Goal: Task Accomplishment & Management: Use online tool/utility

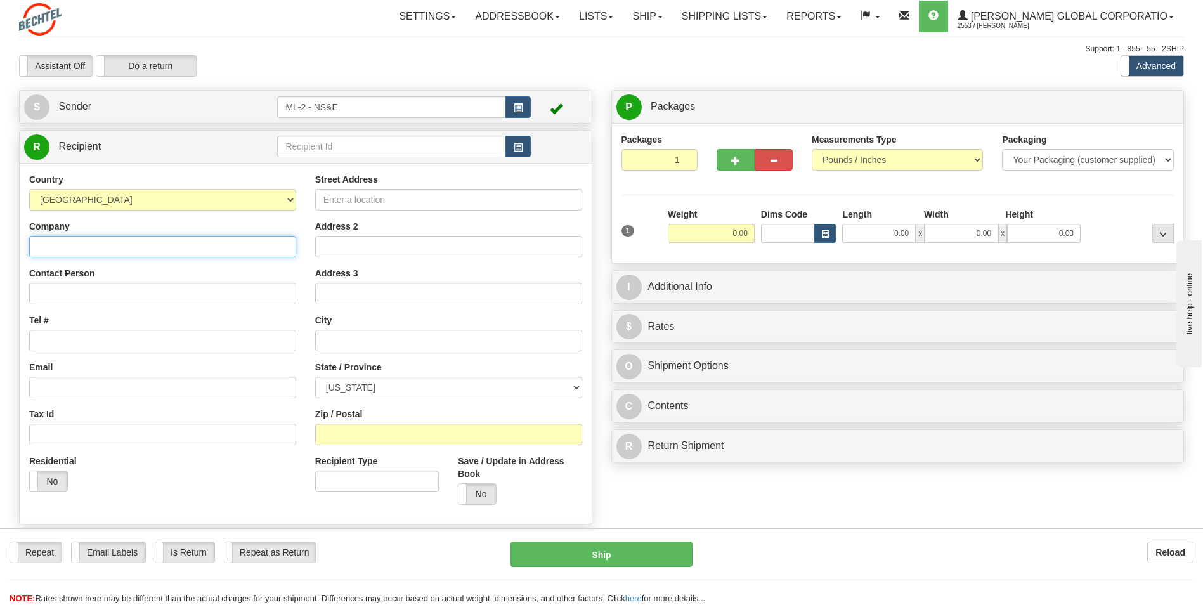
click at [56, 247] on input "Company" at bounding box center [162, 247] width 267 height 22
type input "[PERSON_NAME] National"
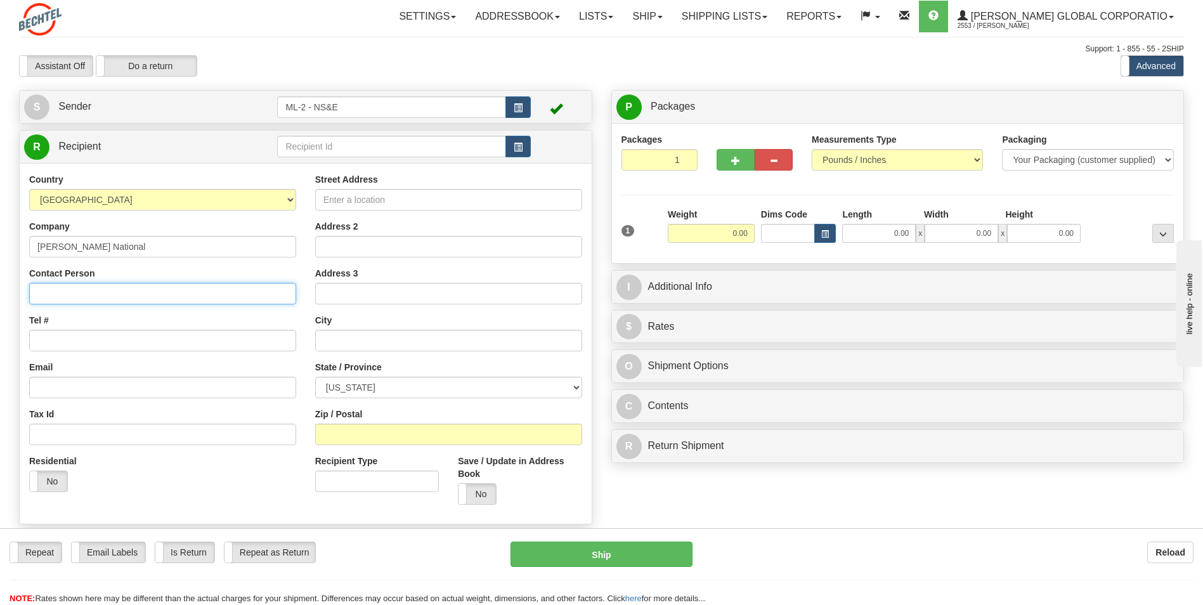
click at [70, 292] on input "Contact Person" at bounding box center [162, 294] width 267 height 22
type input "[PERSON_NAME]"
click at [70, 339] on input "Tel #" at bounding box center [162, 341] width 267 height 22
click at [53, 342] on input "Tel #" at bounding box center [162, 341] width 267 height 22
click at [51, 340] on input "Tel #" at bounding box center [162, 341] width 267 height 22
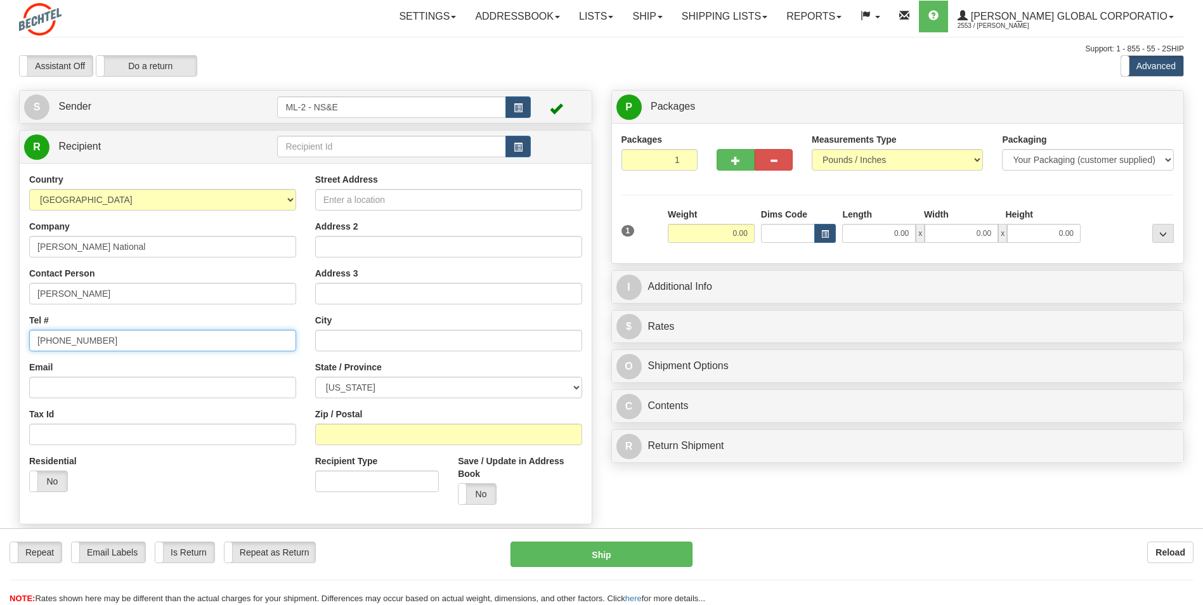
type input "[PHONE_NUMBER]"
click at [346, 200] on input "Street Address" at bounding box center [448, 200] width 267 height 22
type input "2136 Quiet Stables Cr"
click at [360, 341] on input "text" at bounding box center [448, 341] width 267 height 22
type input "[GEOGRAPHIC_DATA]"
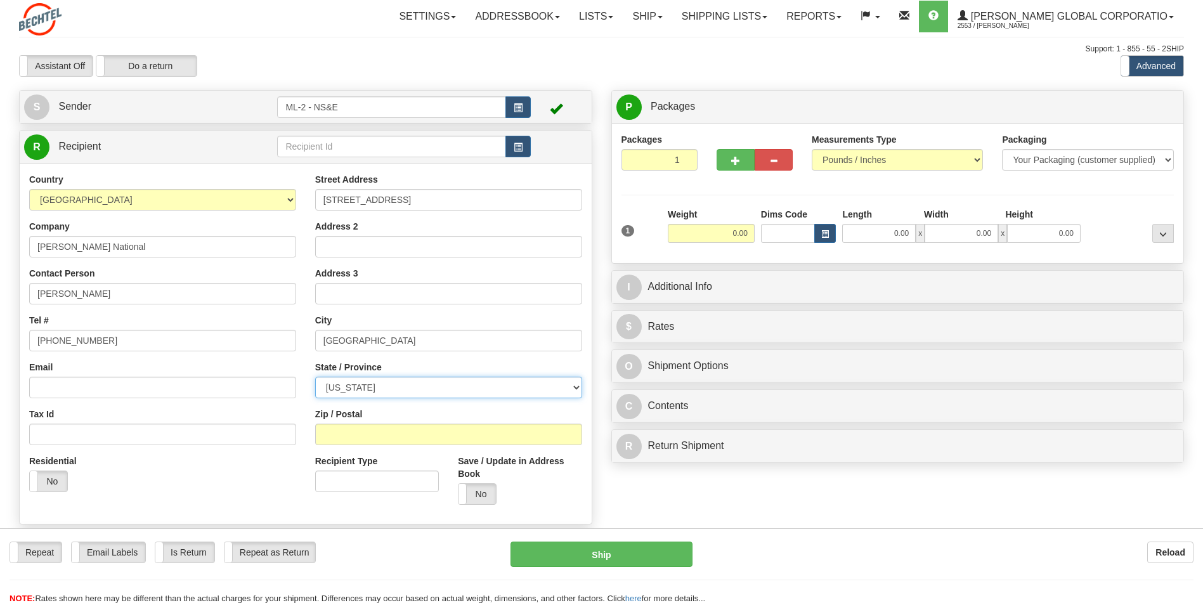
click at [578, 376] on select "ALABAMA ALASKA ARIZONA ARKANSAS Armed Forces America Armed Forces Europe Armed …" at bounding box center [448, 388] width 267 height 22
select select "[GEOGRAPHIC_DATA]"
click at [315, 376] on select "ALABAMA ALASKA ARIZONA ARKANSAS Armed Forces America Armed Forces Europe Armed …" at bounding box center [448, 388] width 267 height 22
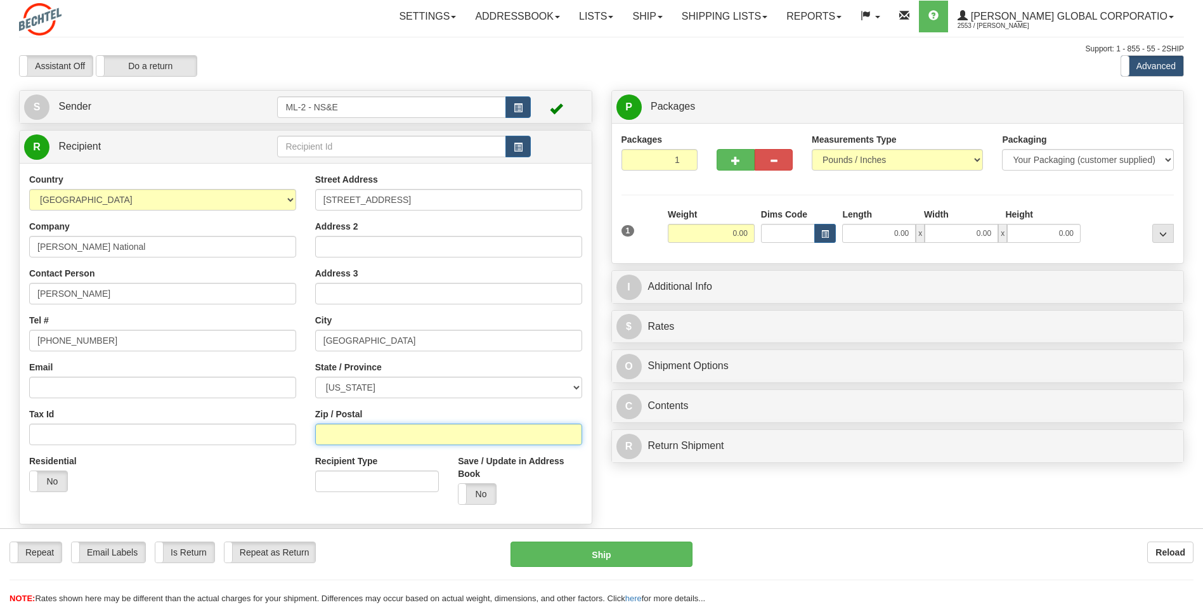
click at [361, 376] on input "Zip / Postal" at bounding box center [448, 435] width 267 height 22
type input "78613"
click at [742, 230] on input "0.00" at bounding box center [711, 233] width 87 height 19
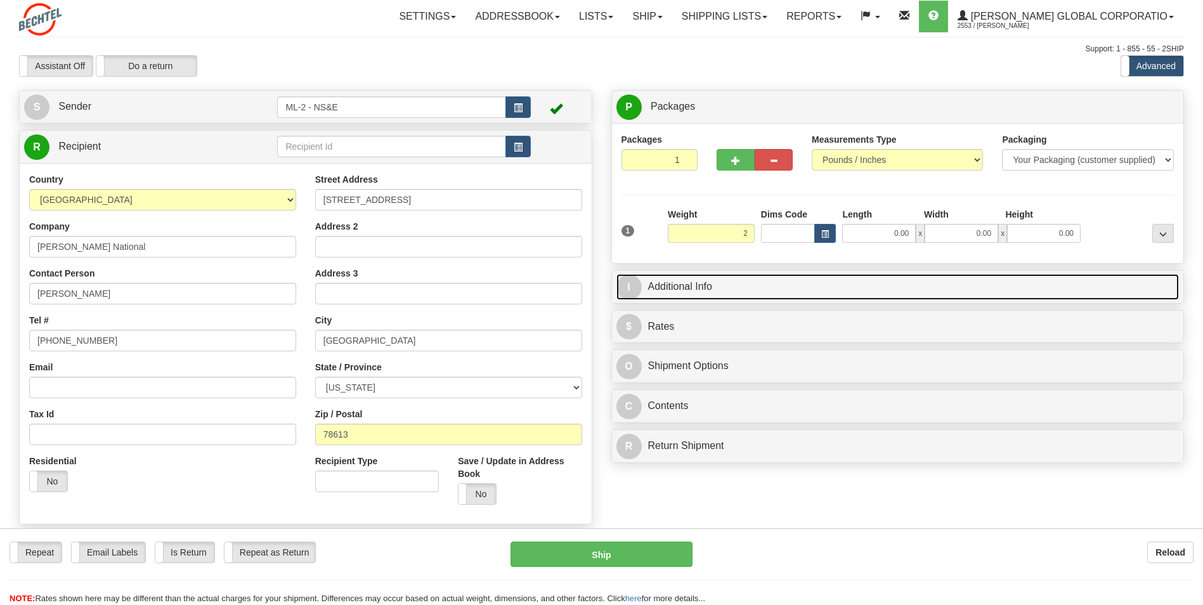
type input "2.00"
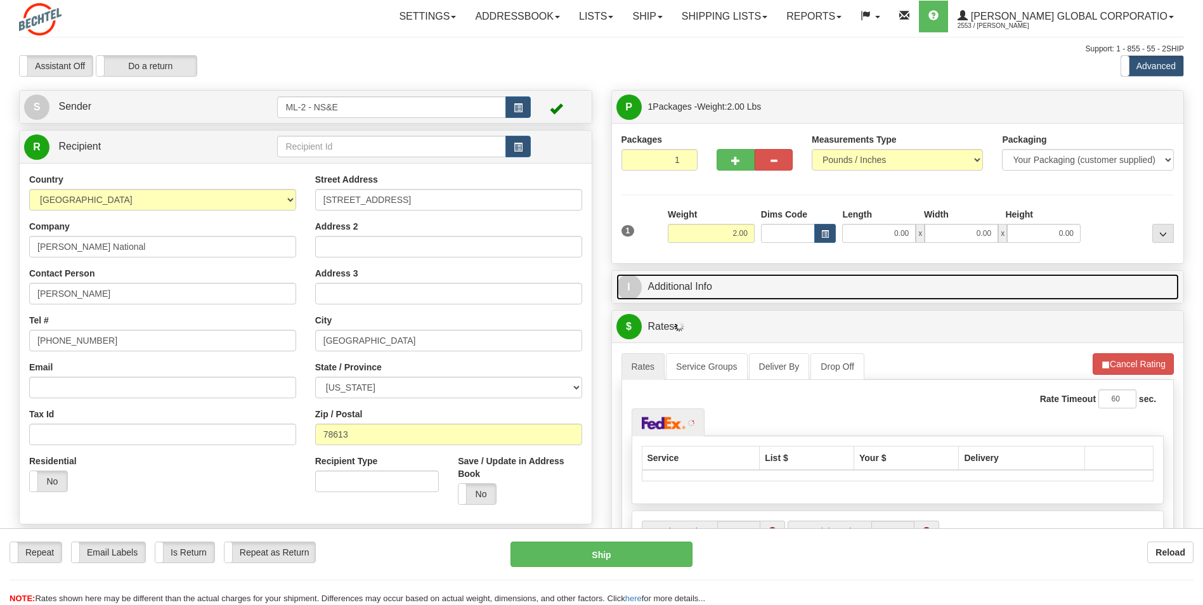
click at [705, 284] on link "I Additional Info" at bounding box center [897, 287] width 563 height 26
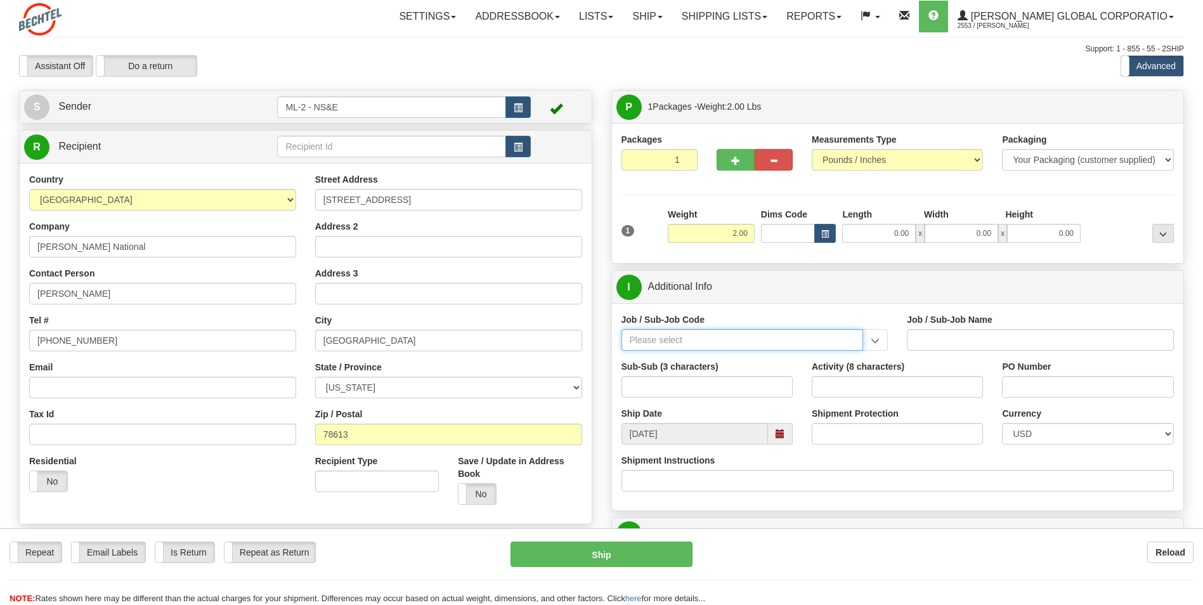
click at [697, 342] on input "Job / Sub-Job Code" at bounding box center [742, 340] width 242 height 22
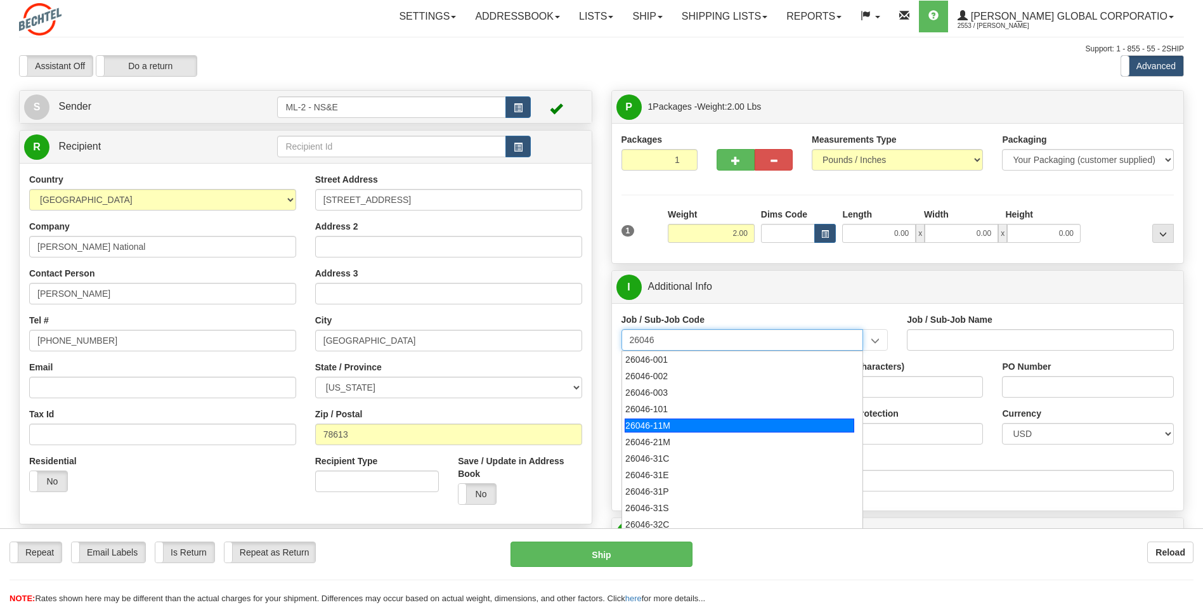
click at [670, 376] on div "26046-11M" at bounding box center [740, 425] width 230 height 14
type input "26046-11M"
type input "MOBILE LAUNCHER 2 - PROJECT MANAGEMENT"
type input "26046-11M"
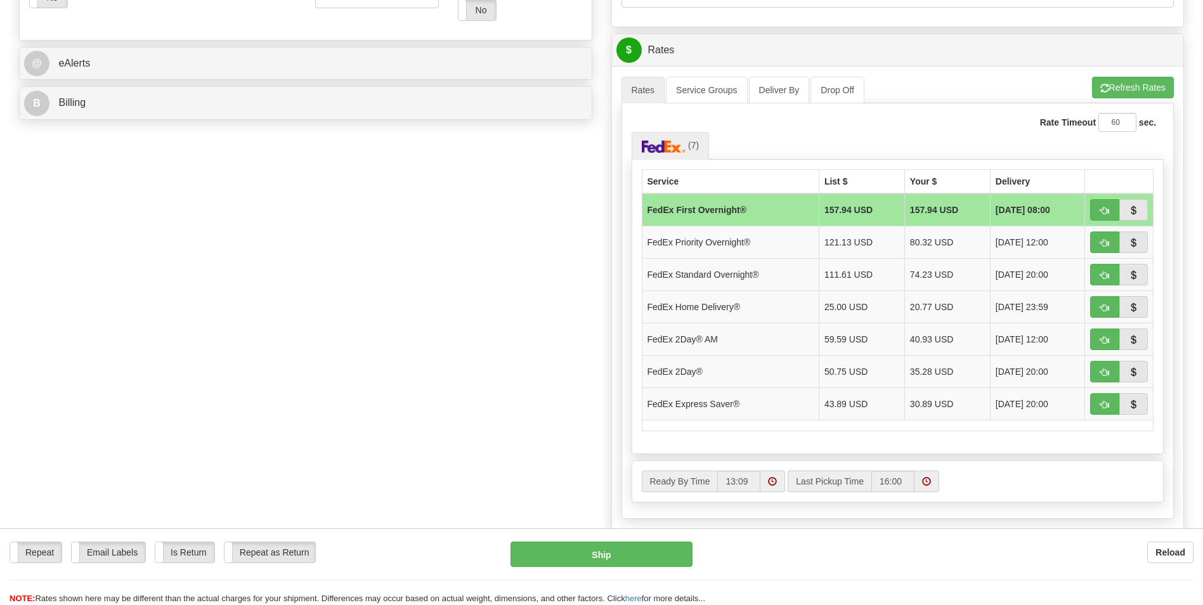
scroll to position [507, 0]
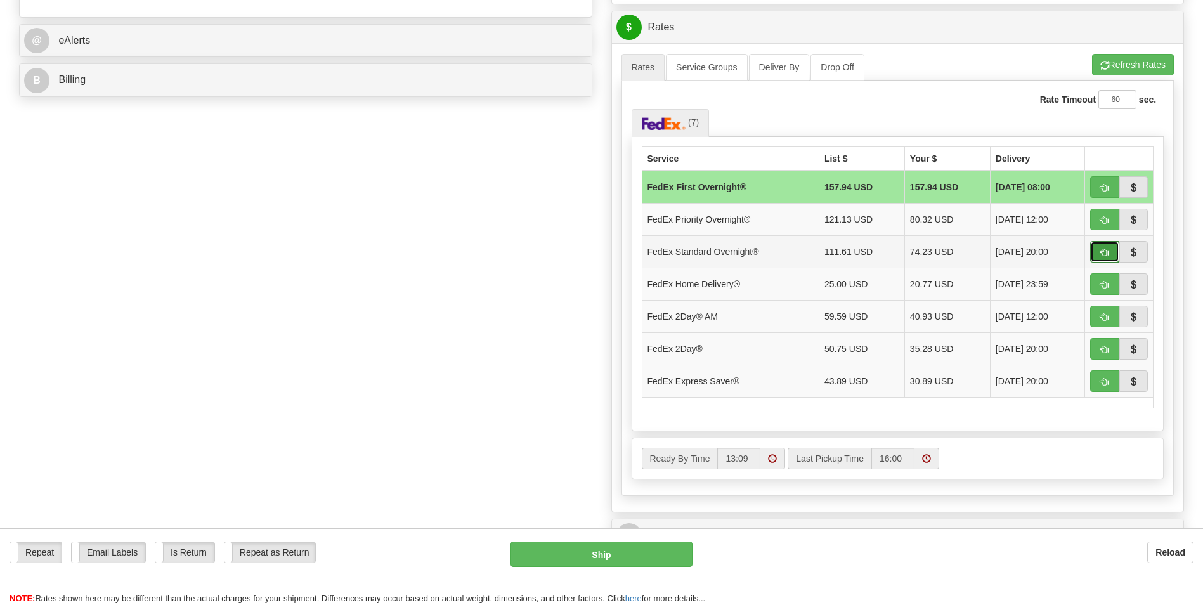
click at [796, 249] on button "button" at bounding box center [1104, 252] width 29 height 22
type input "05"
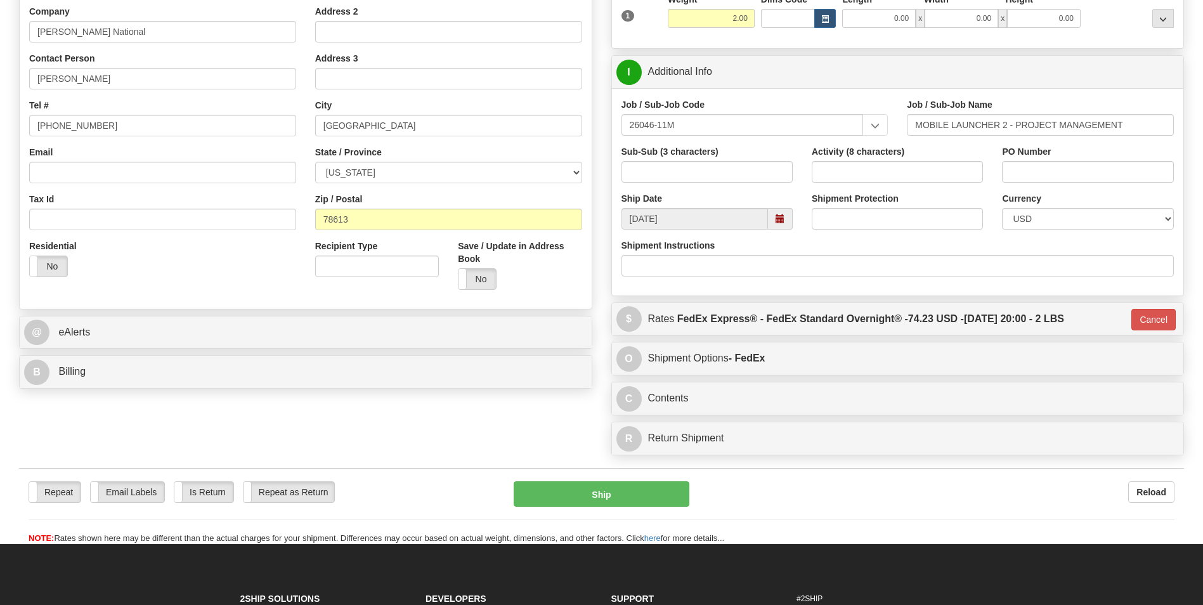
scroll to position [254, 0]
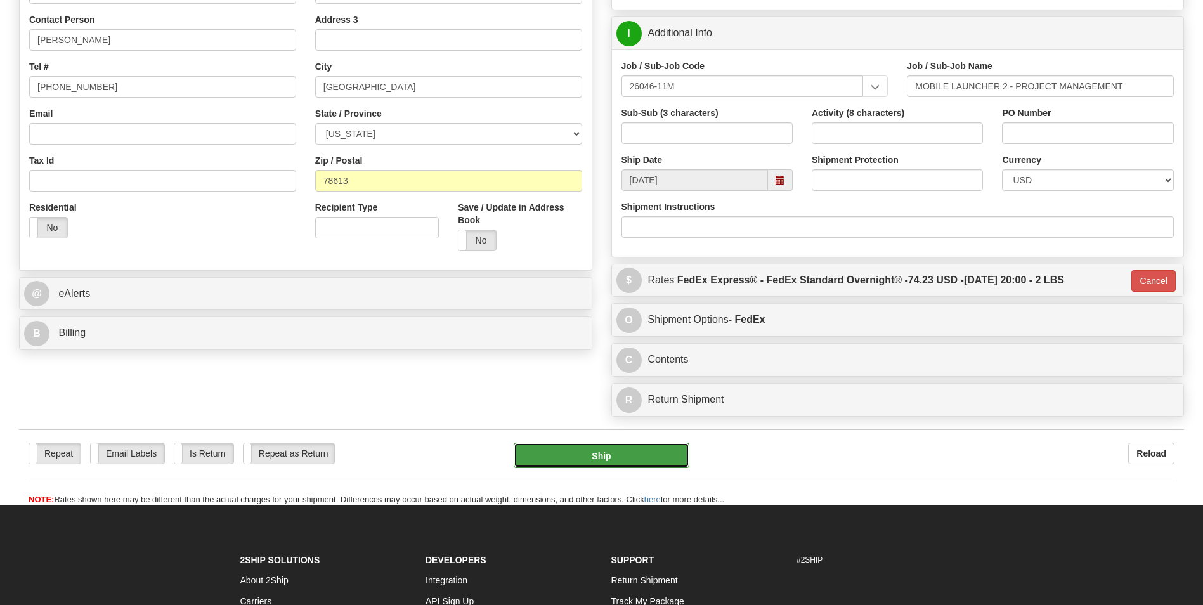
click at [595, 376] on button "Ship" at bounding box center [601, 455] width 175 height 25
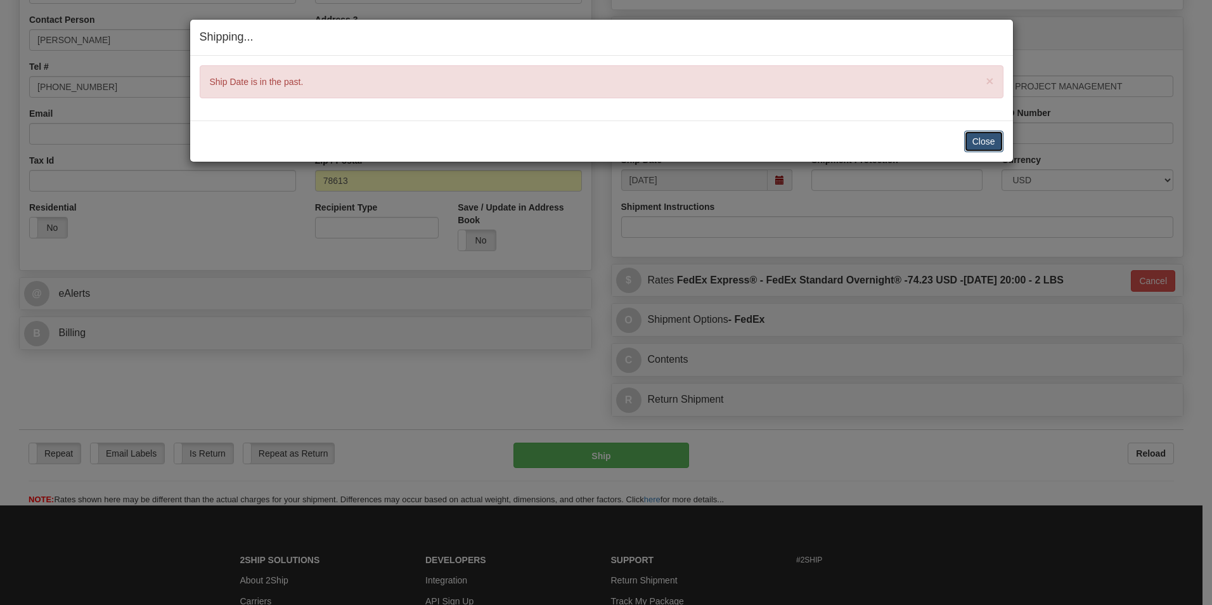
click at [796, 141] on button "Close" at bounding box center [983, 142] width 39 height 22
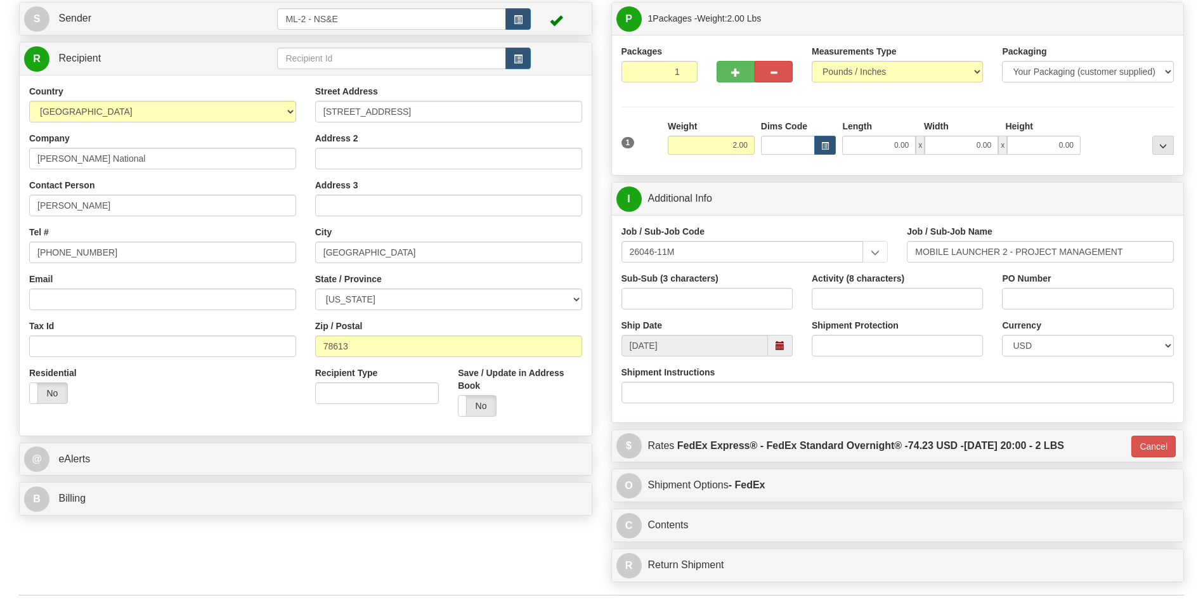
scroll to position [63, 0]
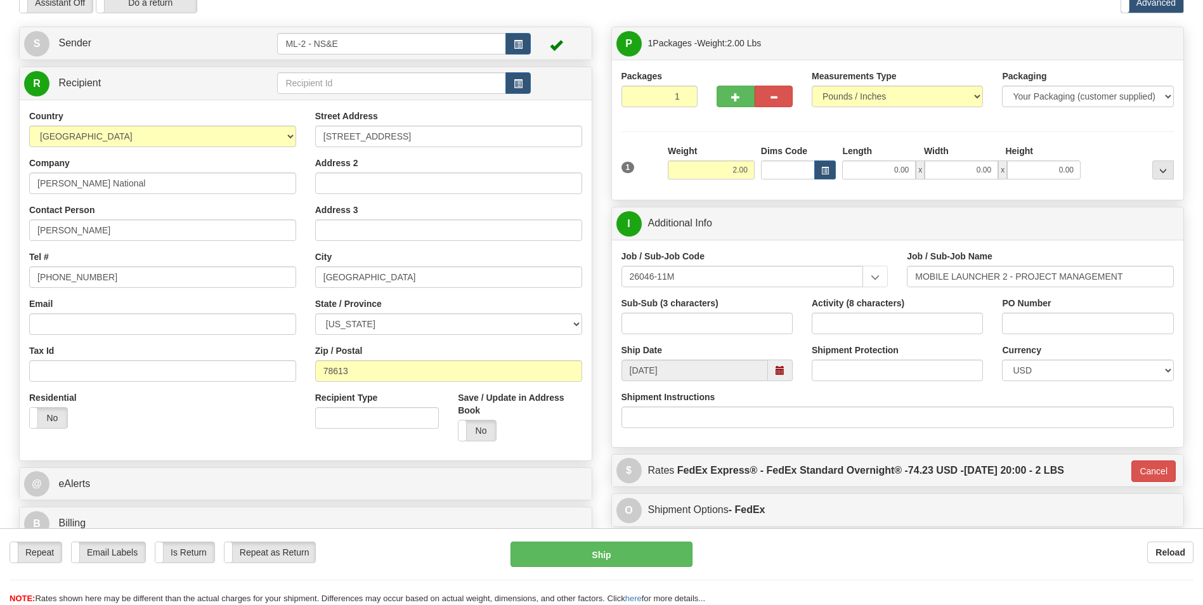
click at [779, 369] on span at bounding box center [779, 370] width 9 height 9
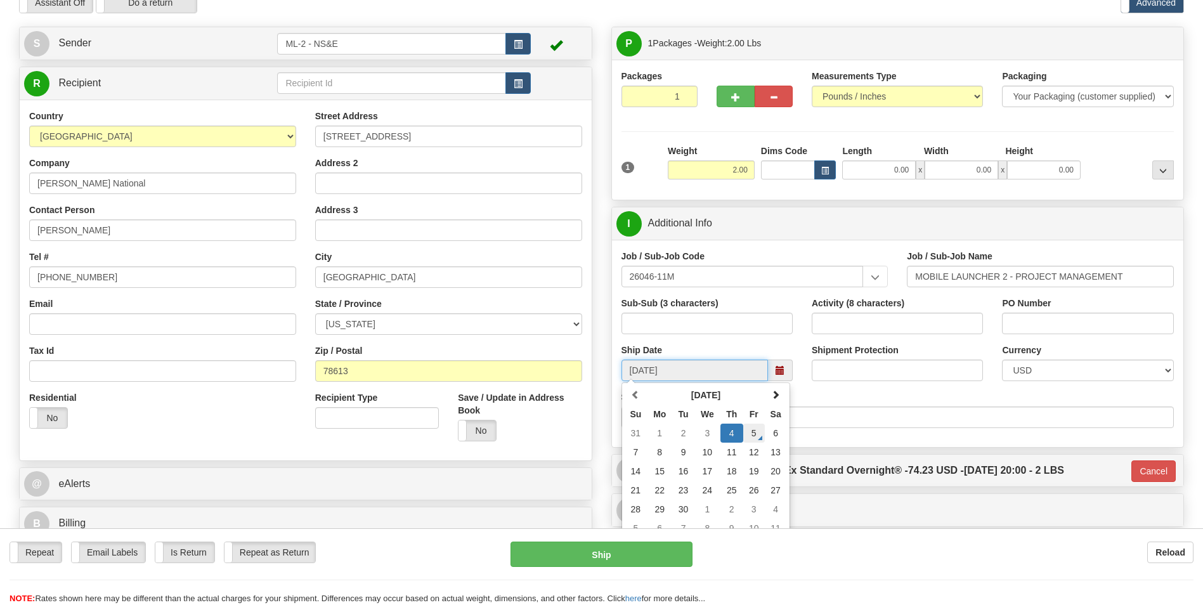
click at [753, 376] on td "5" at bounding box center [754, 433] width 22 height 19
type input "[DATE]"
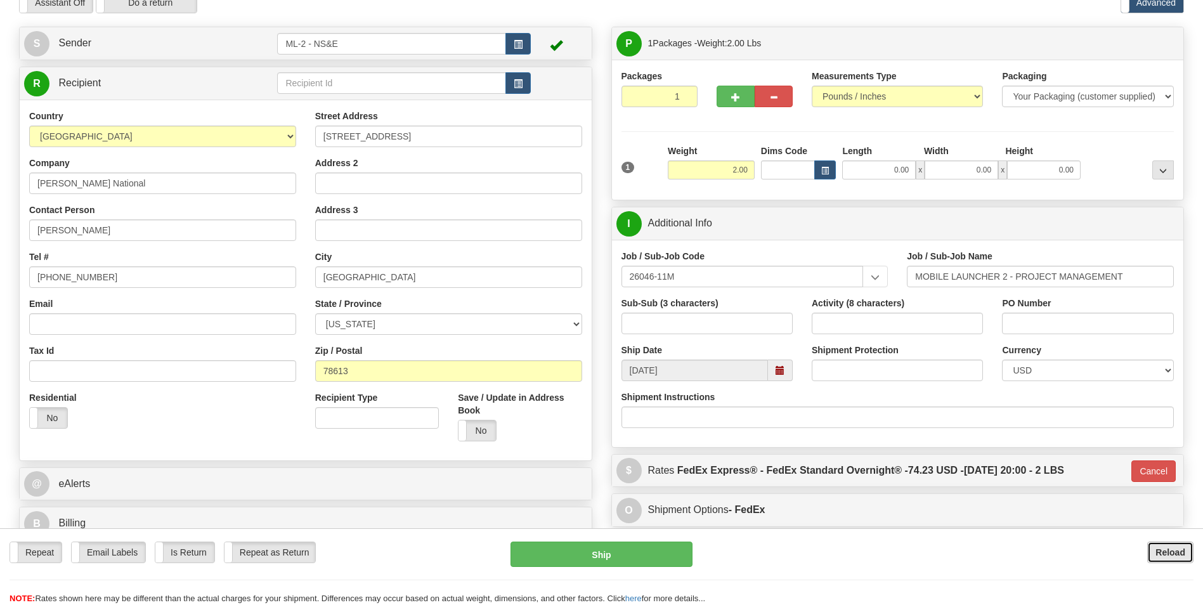
click at [796, 376] on b "Reload" at bounding box center [1170, 552] width 30 height 10
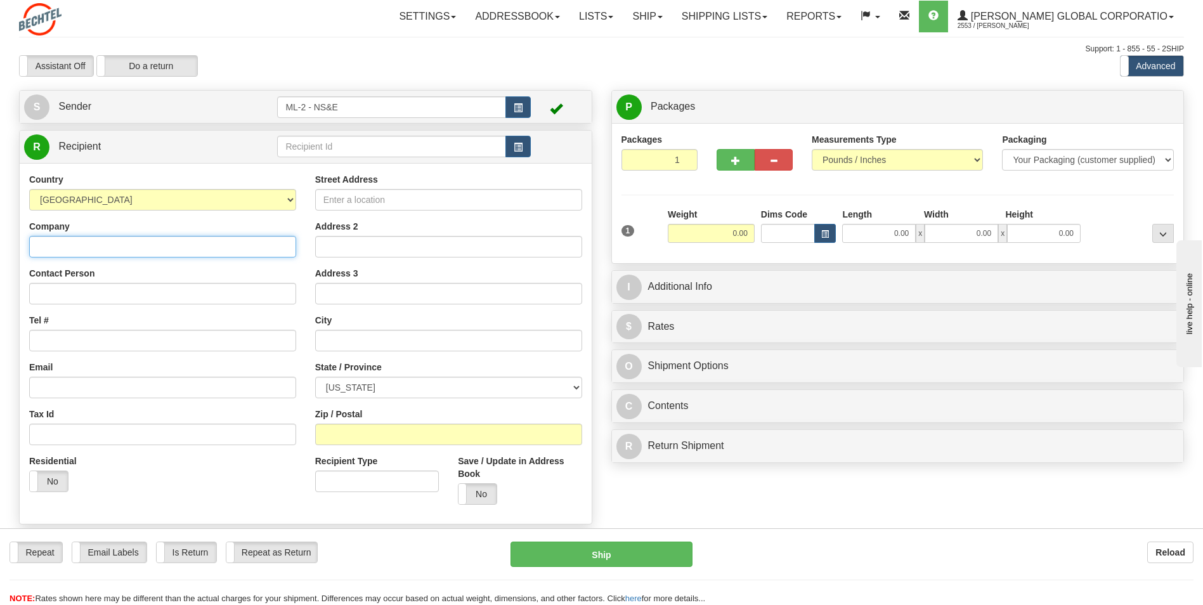
click at [113, 240] on input "Company" at bounding box center [162, 247] width 267 height 22
type input "[PERSON_NAME] National"
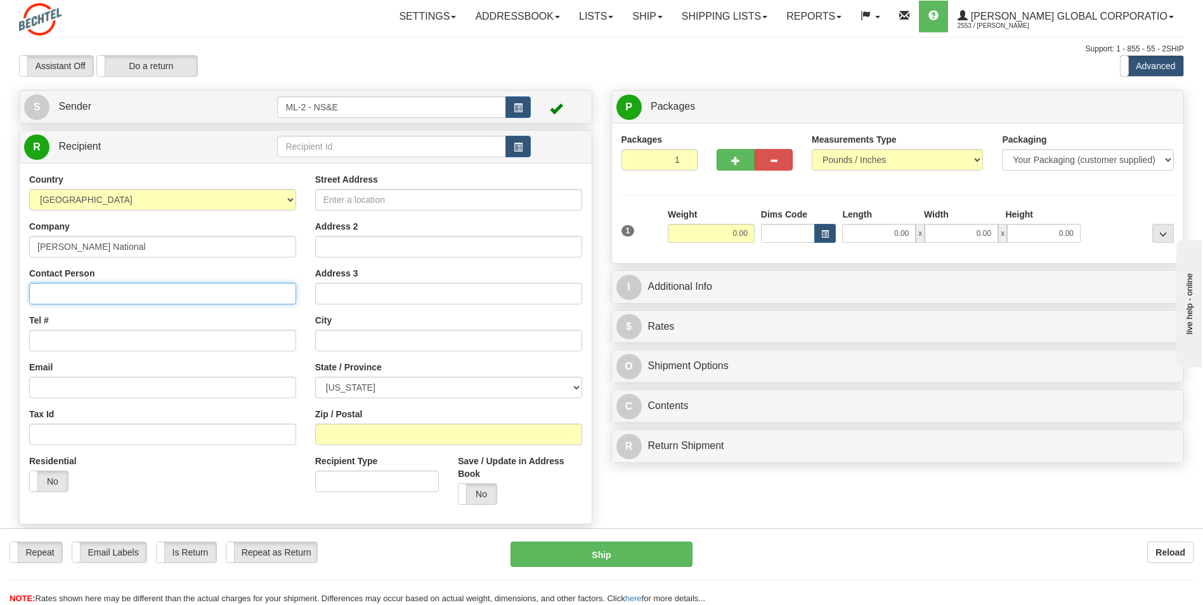
click at [76, 292] on input "Contact Person" at bounding box center [162, 294] width 267 height 22
type input "[PERSON_NAME]"
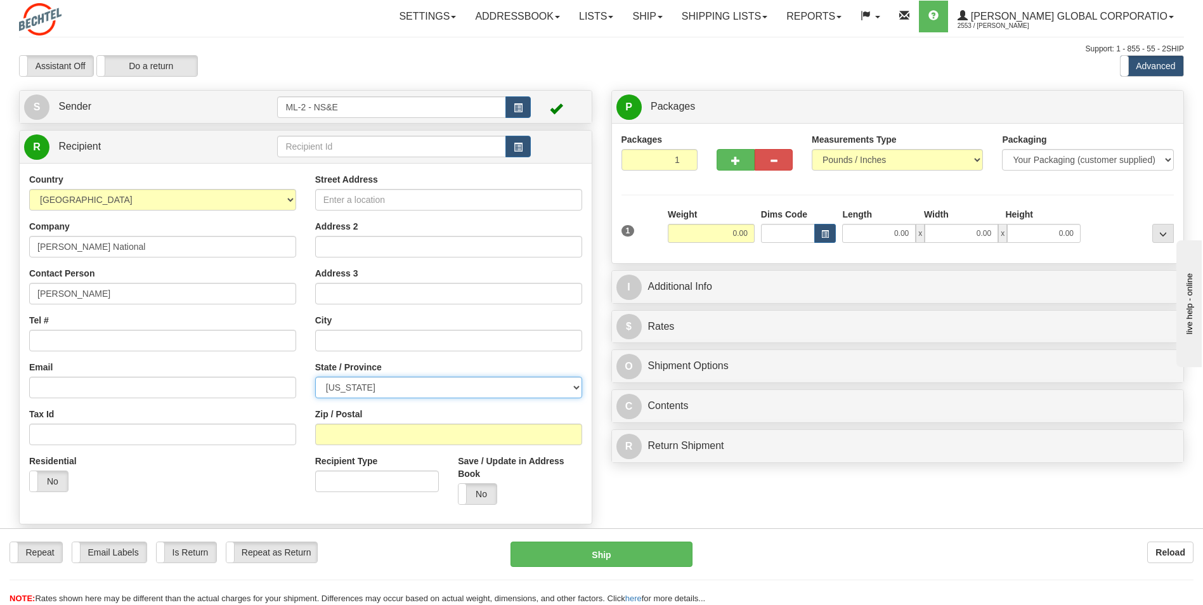
select select "TX"
click at [51, 342] on input "Tel #" at bounding box center [162, 341] width 267 height 22
type input "984-242-6922"
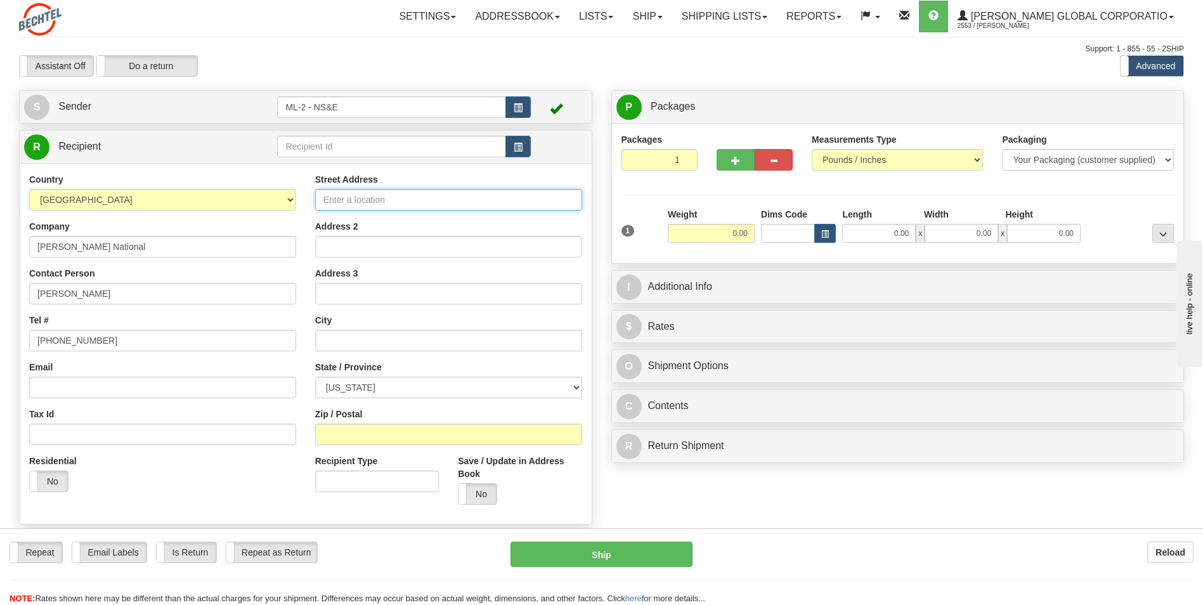
click at [328, 202] on input "Street Address" at bounding box center [448, 200] width 267 height 22
type input "2136 Quiet Stables Cir"
click at [353, 340] on input "text" at bounding box center [448, 341] width 267 height 22
type input "Cedar Park"
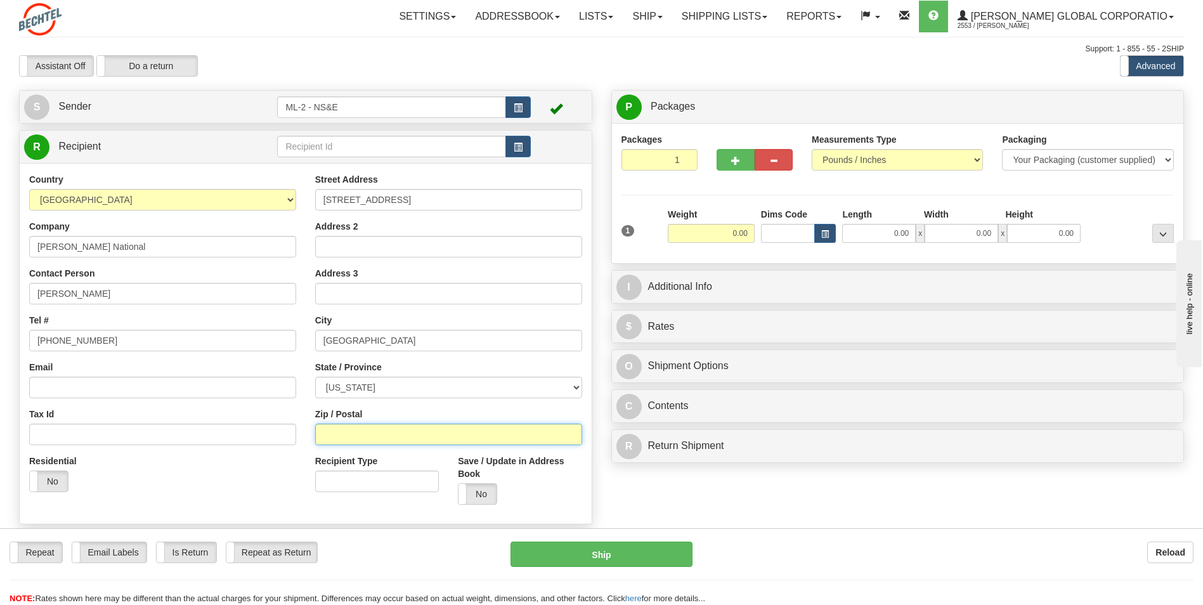
click at [357, 436] on input "Zip / Postal" at bounding box center [448, 435] width 267 height 22
type input "78613"
click at [738, 236] on input "0.00" at bounding box center [711, 233] width 87 height 19
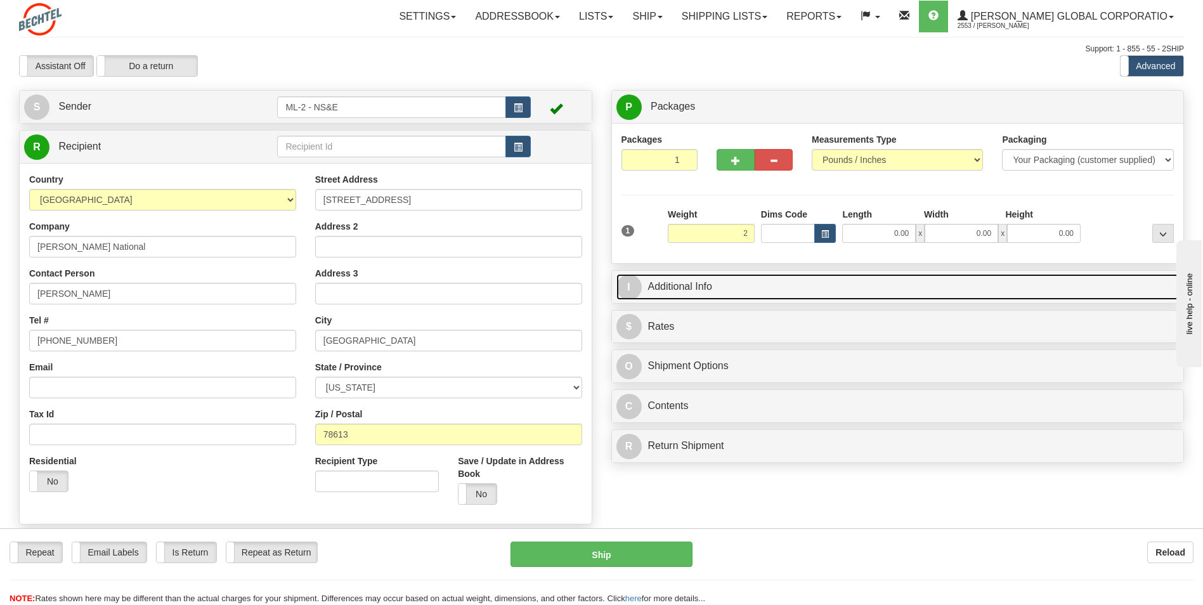
type input "2.00"
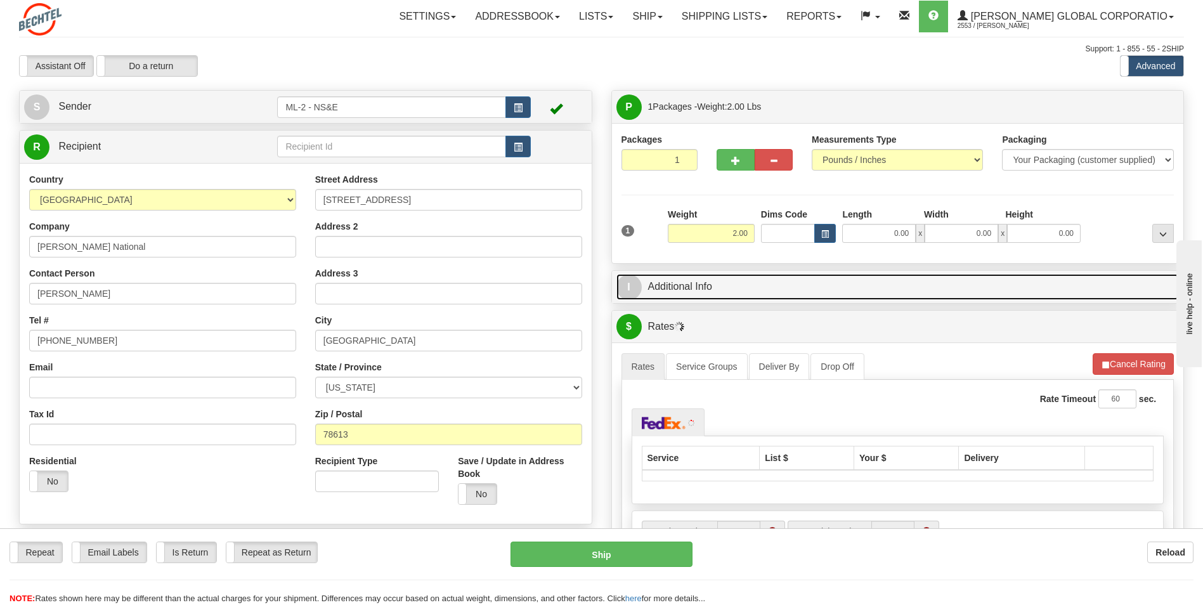
click at [654, 287] on link "I Additional Info" at bounding box center [897, 287] width 563 height 26
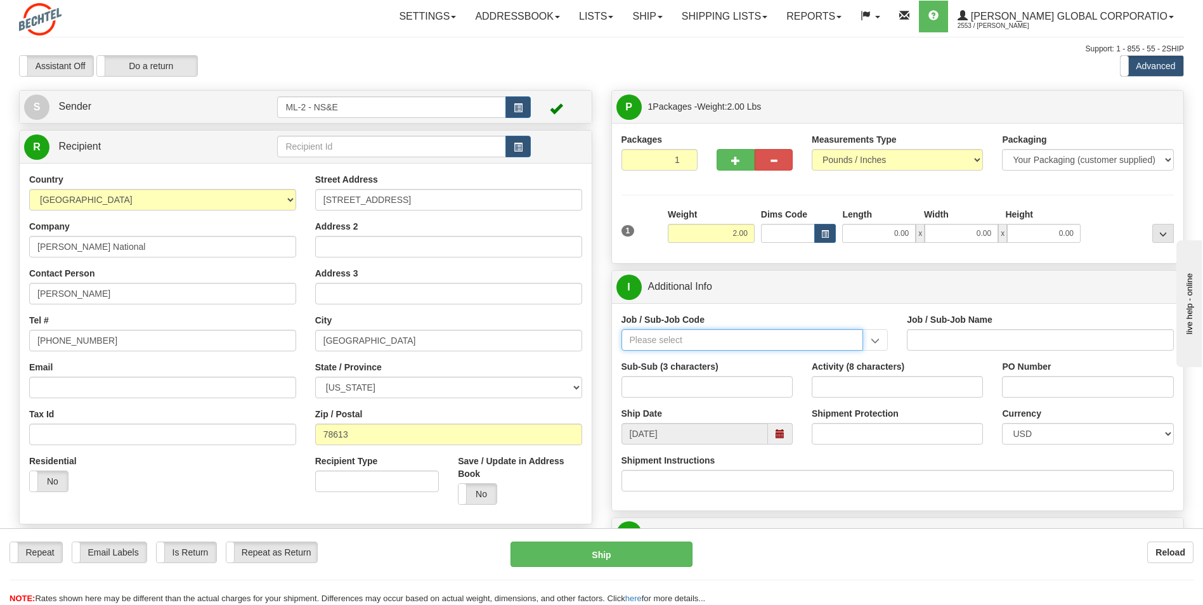
click at [662, 340] on input "Job / Sub-Job Code" at bounding box center [742, 340] width 242 height 22
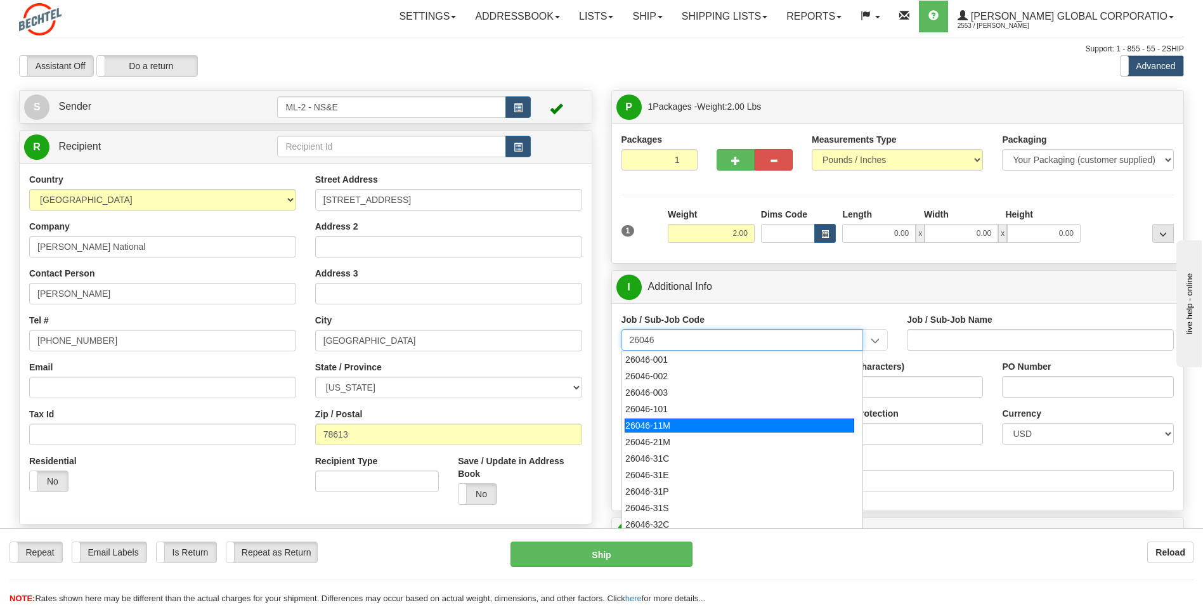
click at [658, 422] on div "26046-11M" at bounding box center [740, 425] width 230 height 14
type input "26046-11M"
type input "MOBILE LAUNCHER 2 - PROJECT MANAGEMENT"
type input "26046-11M"
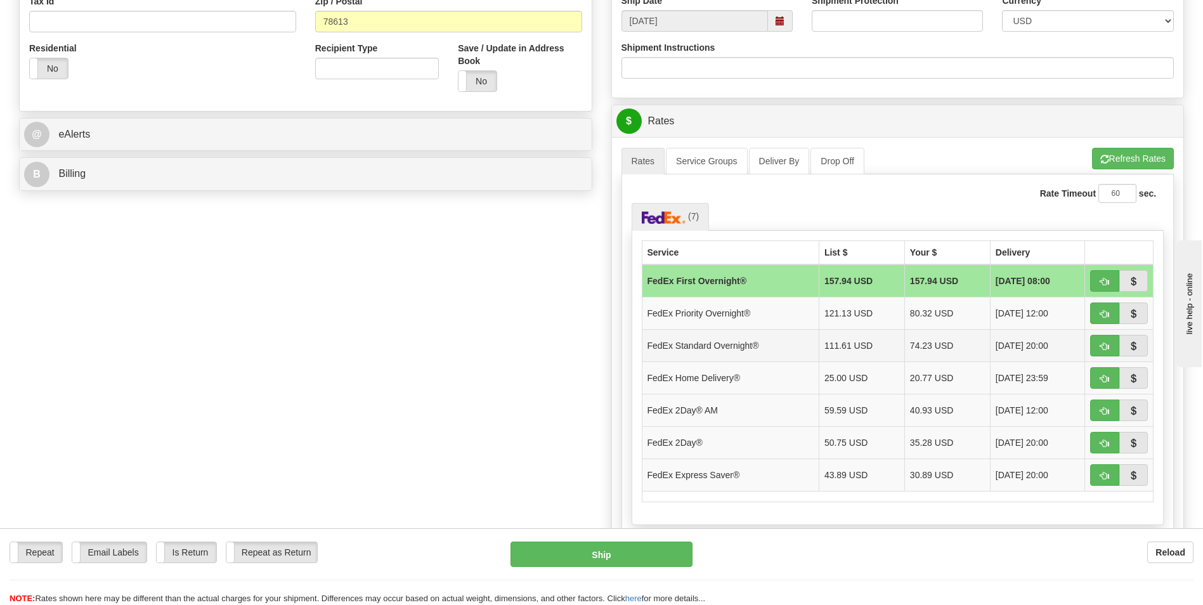
scroll to position [444, 0]
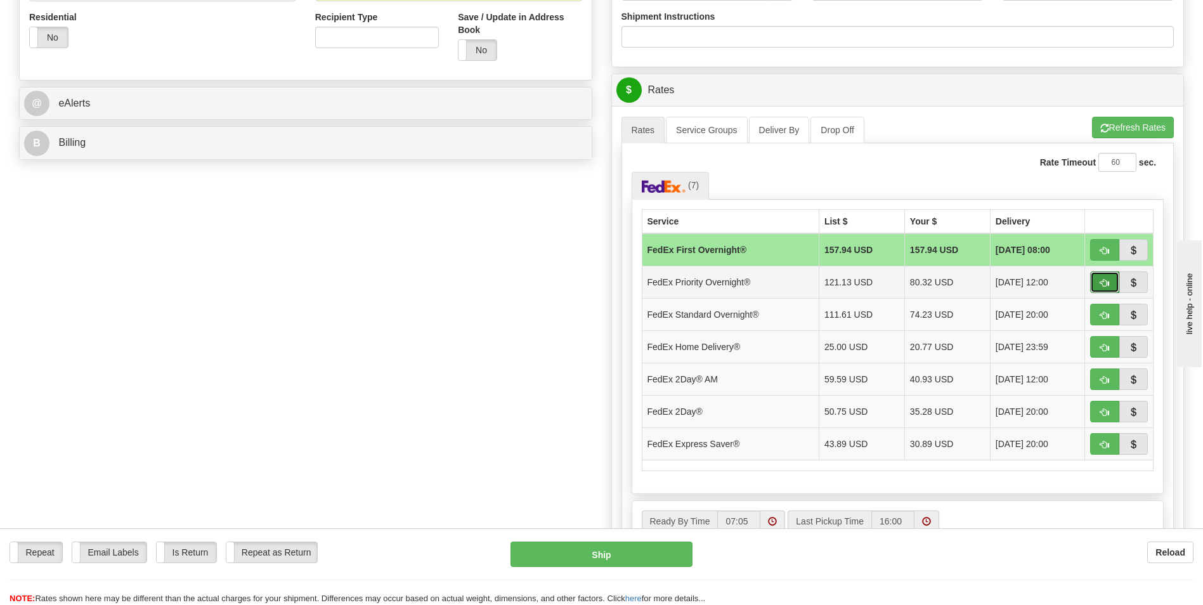
click at [1100, 280] on span "button" at bounding box center [1104, 283] width 9 height 8
type input "01"
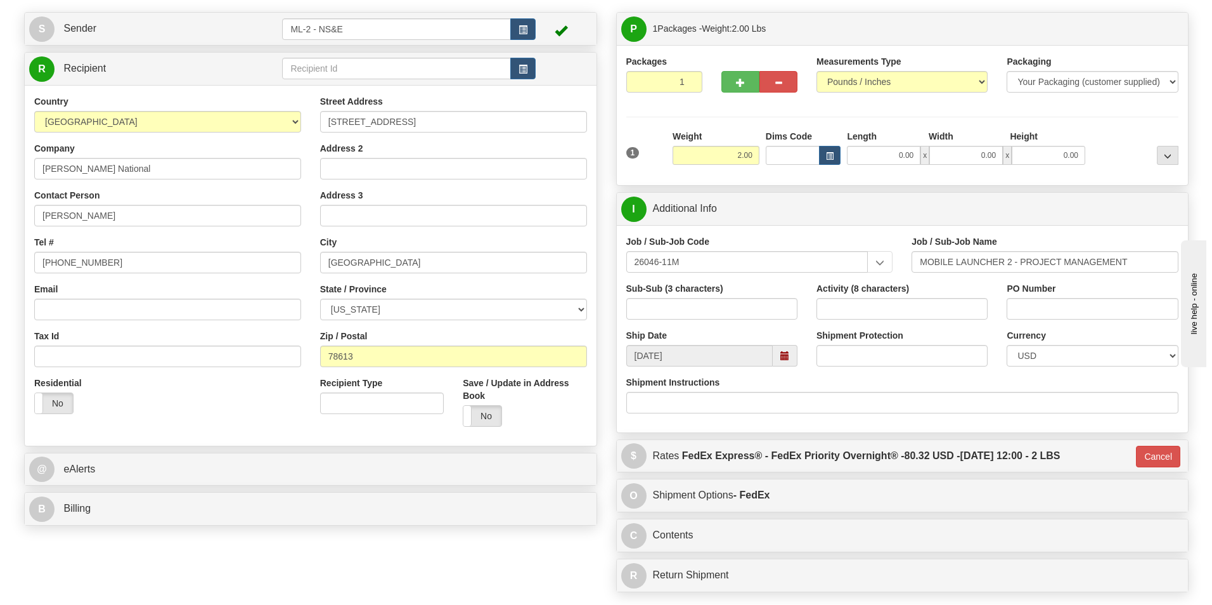
scroll to position [317, 0]
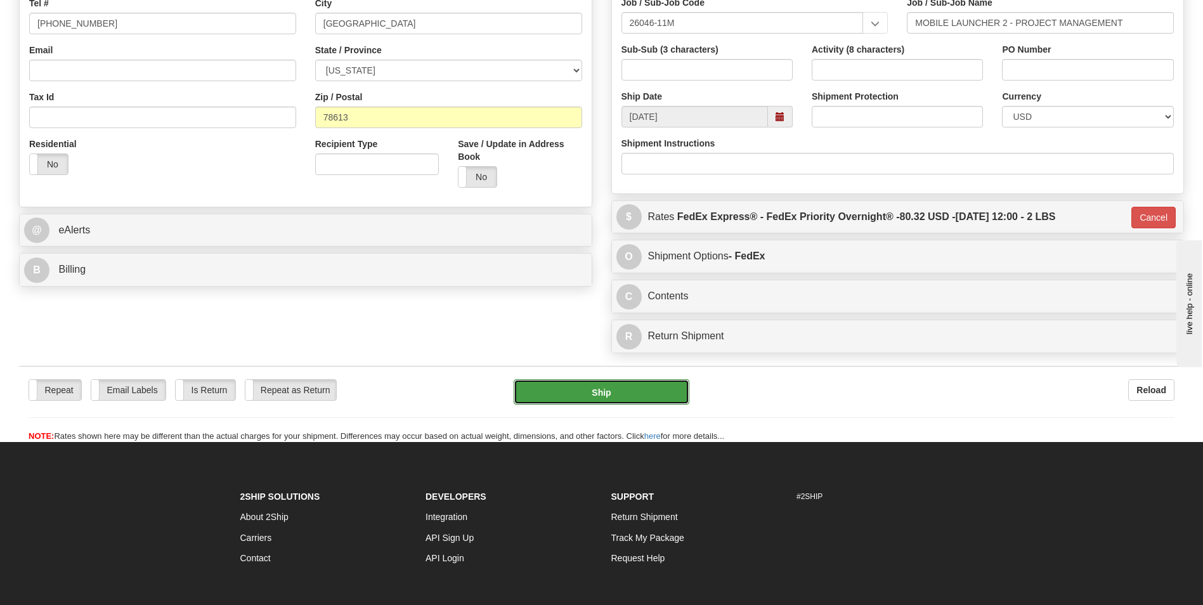
click at [619, 392] on button "Ship" at bounding box center [601, 391] width 175 height 25
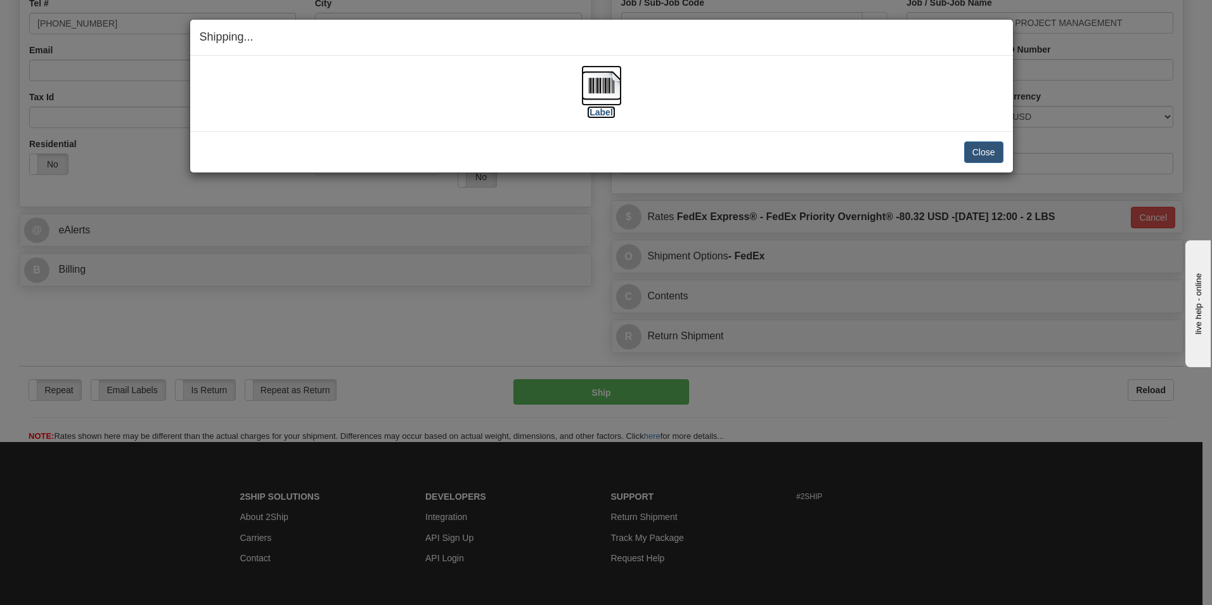
click at [600, 113] on label "[Label]" at bounding box center [601, 112] width 29 height 13
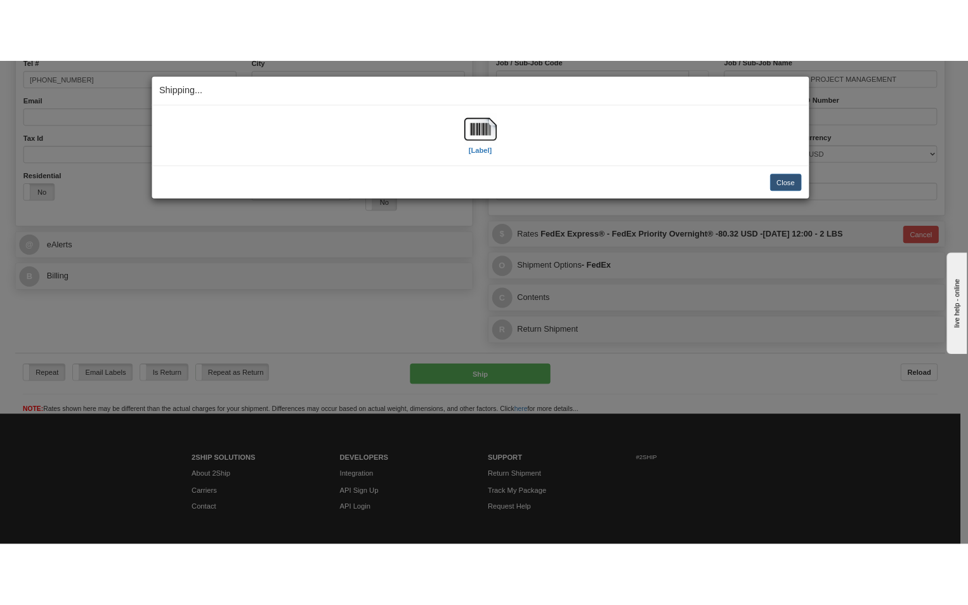
scroll to position [346, 0]
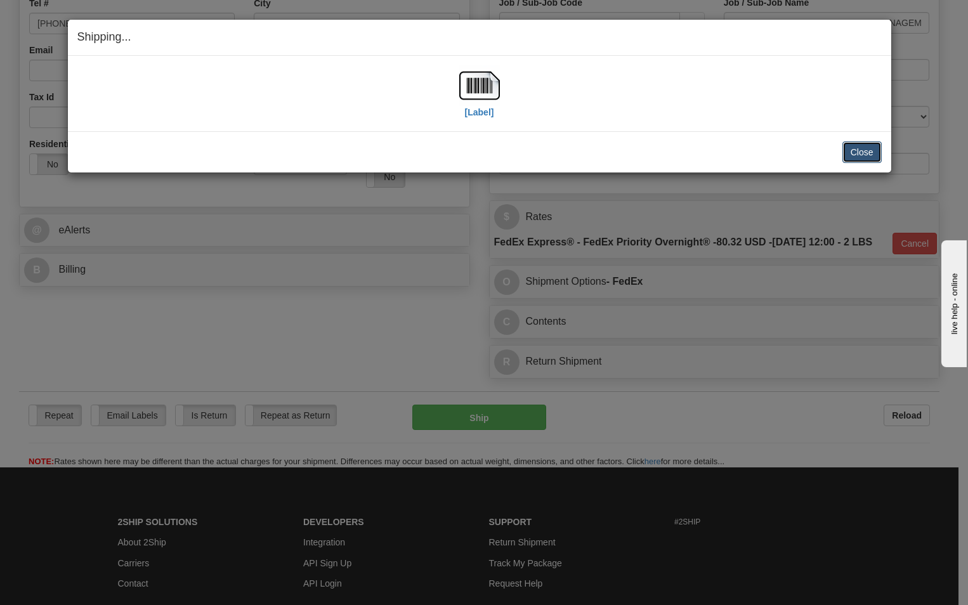
click at [866, 153] on button "Close" at bounding box center [861, 152] width 39 height 22
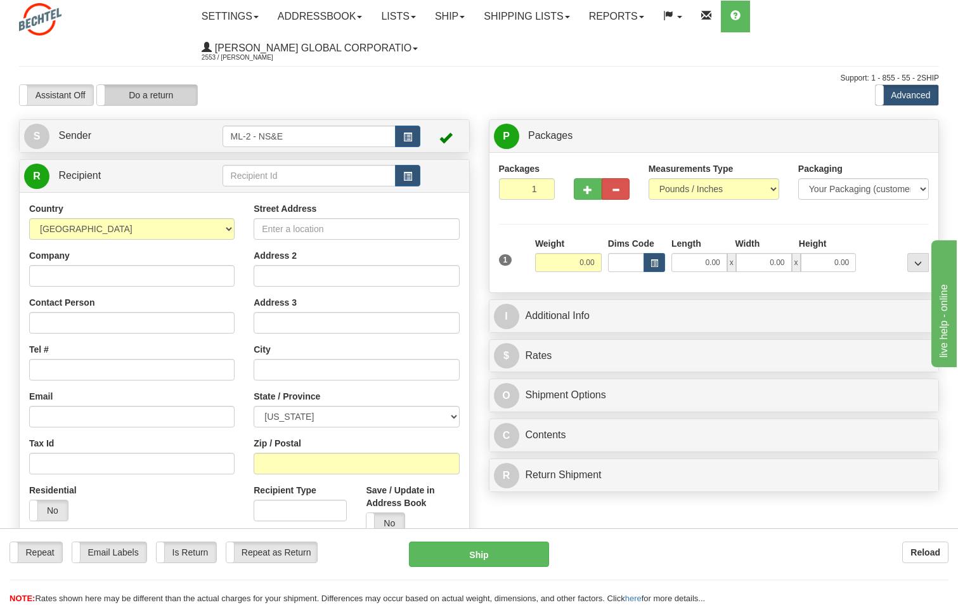
click at [170, 96] on label "Do a return" at bounding box center [147, 95] width 100 height 20
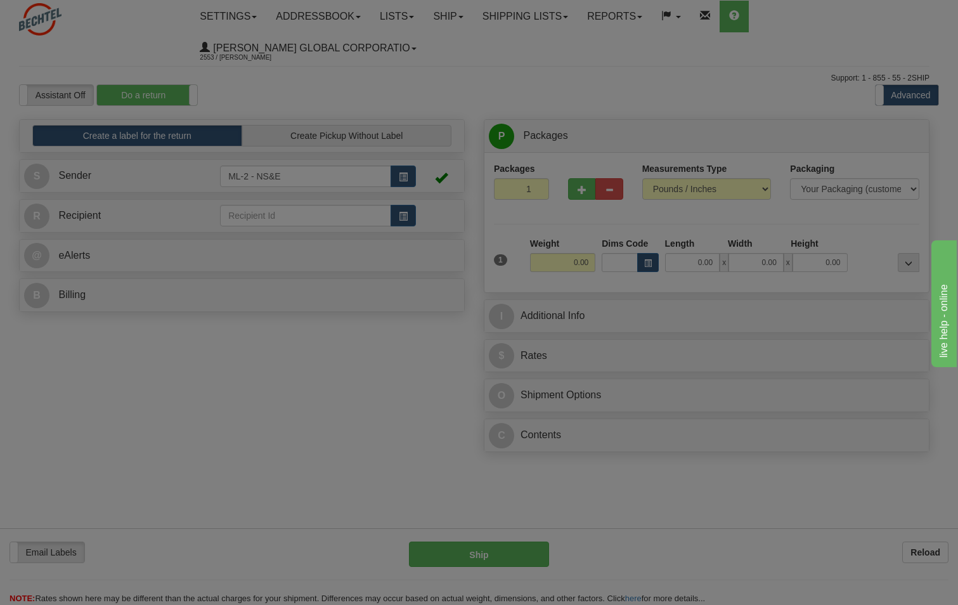
type input "ML-2 - NS&E"
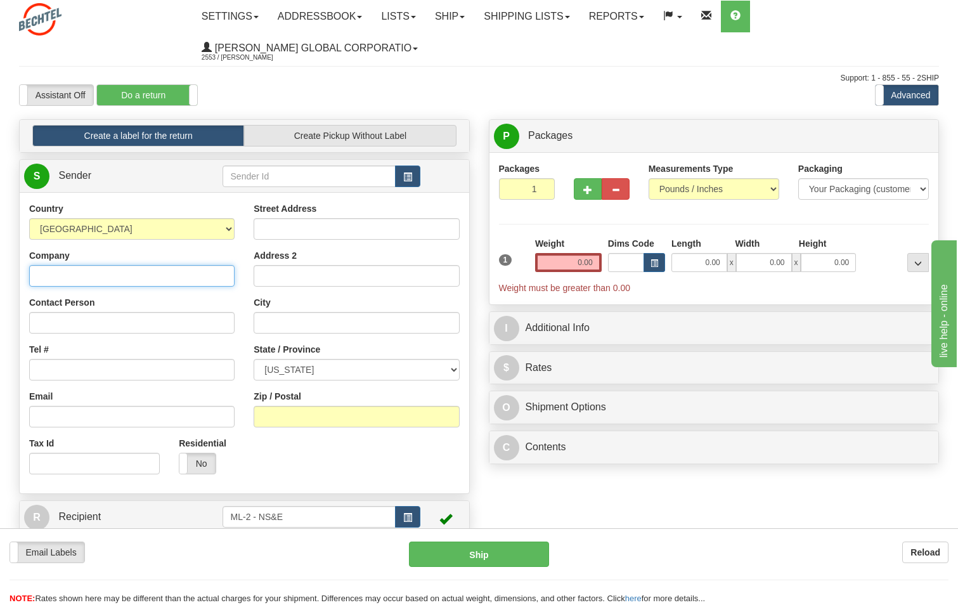
click at [75, 278] on input "Company" at bounding box center [131, 276] width 205 height 22
type input "[PERSON_NAME] National"
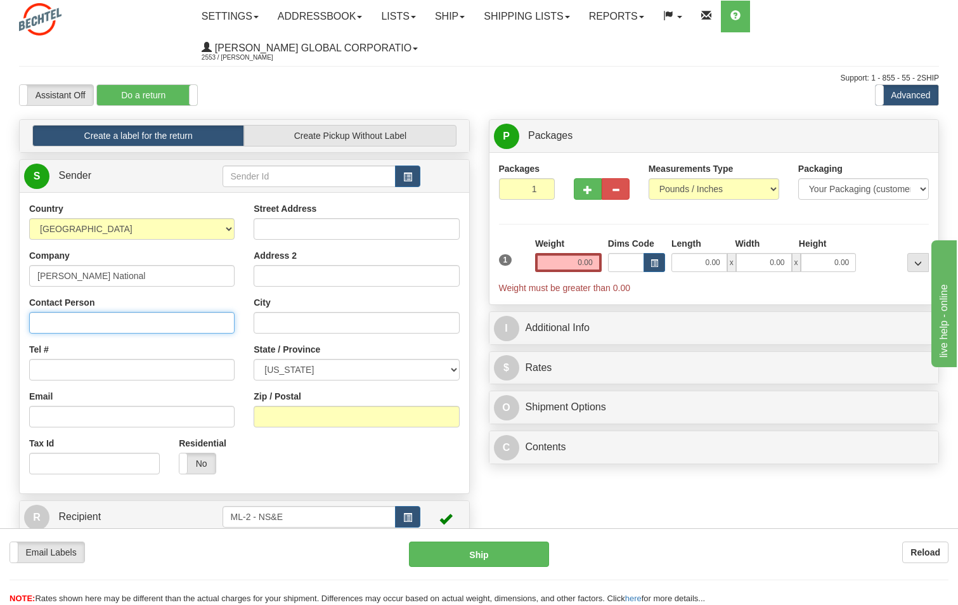
click at [36, 323] on input "Contact Person" at bounding box center [131, 323] width 205 height 22
type input "[PERSON_NAME]"
type input "[PHONE_NUMBER]"
type input "[STREET_ADDRESS]"
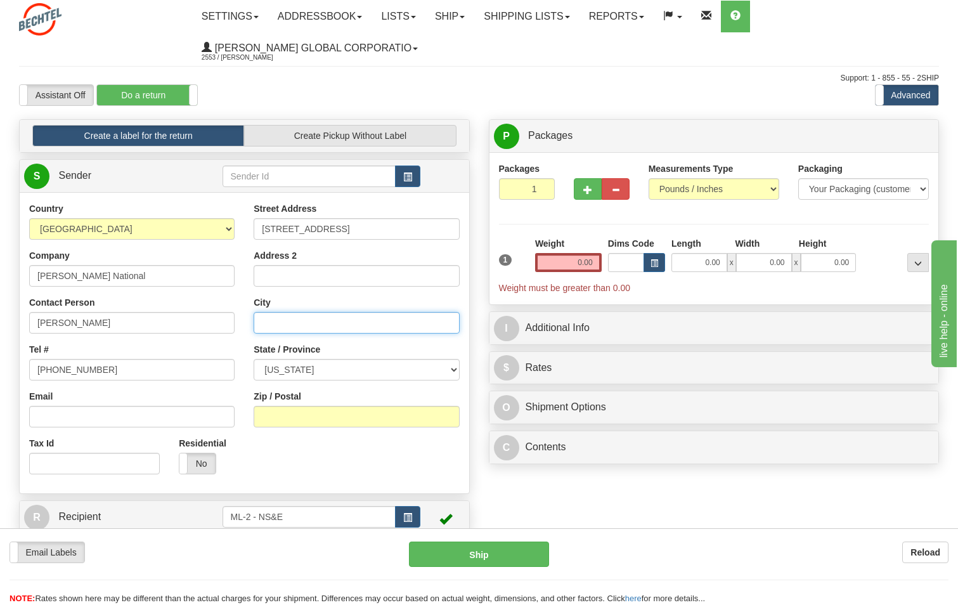
type input "[GEOGRAPHIC_DATA]"
select select "[GEOGRAPHIC_DATA]"
type input "78613"
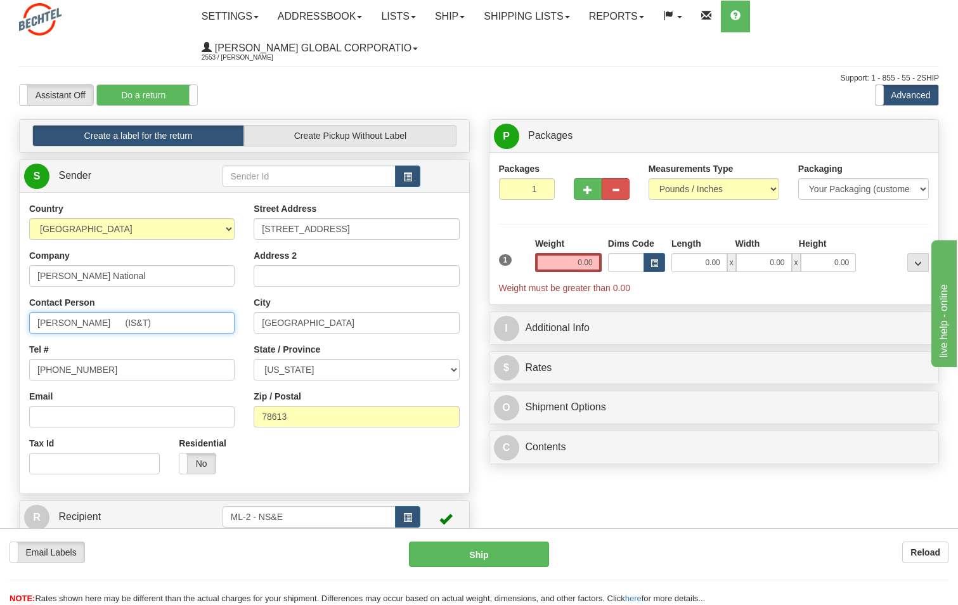
click at [162, 327] on input "Nivedita Ramesh (IS&T)" at bounding box center [131, 323] width 205 height 22
type input "Nivedita Ramesh 7(IS&T)"
click at [588, 266] on input "0.00" at bounding box center [568, 262] width 67 height 19
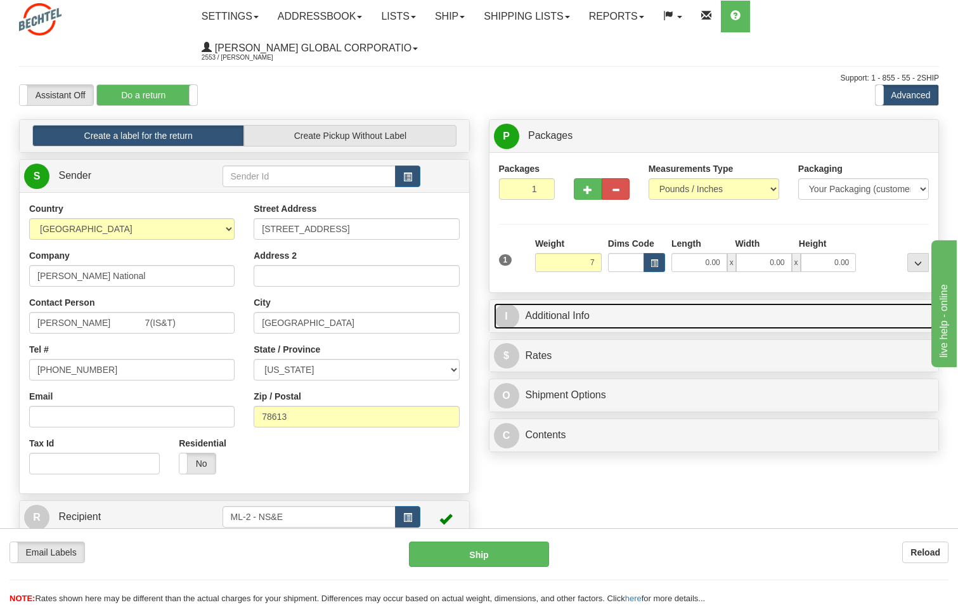
type input "7.00"
click at [553, 314] on link "I Additional Info" at bounding box center [714, 316] width 441 height 26
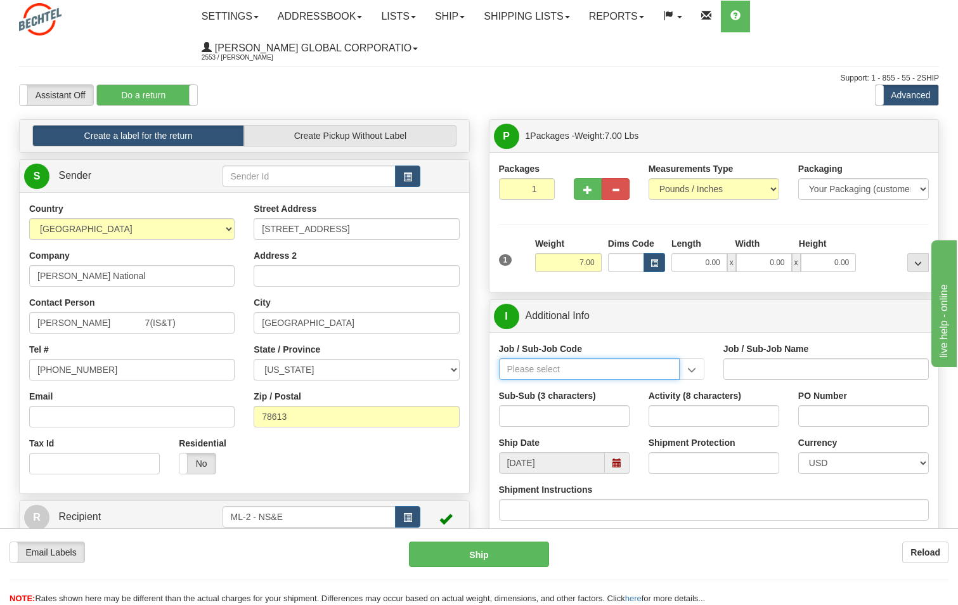
click at [559, 369] on input "Job / Sub-Job Code" at bounding box center [589, 369] width 181 height 22
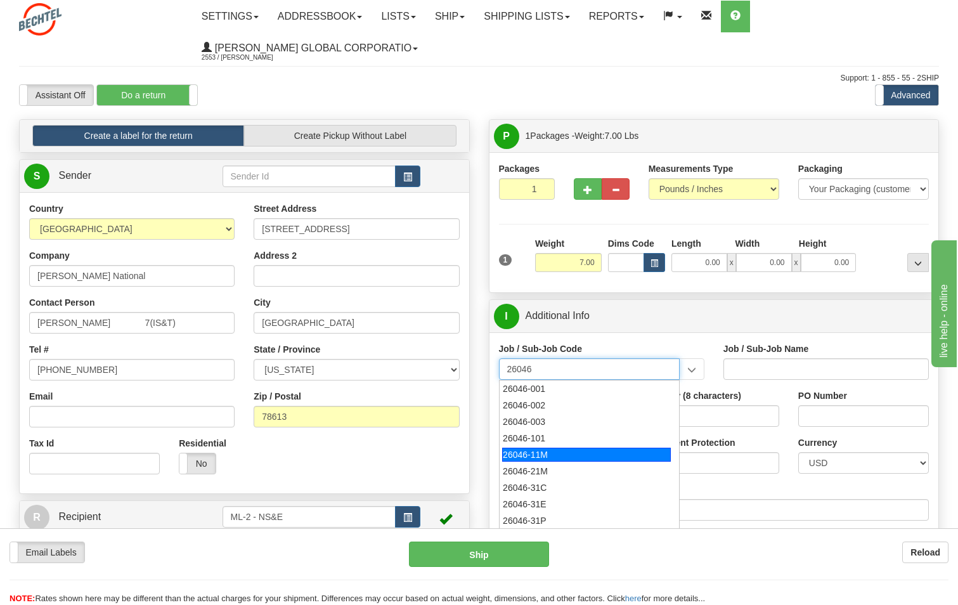
click at [540, 456] on div "26046-11M" at bounding box center [586, 455] width 169 height 14
type input "26046-11M"
type input "MOBILE LAUNCHER 2 - PROJECT MANAGEMENT"
type input "26046-11M"
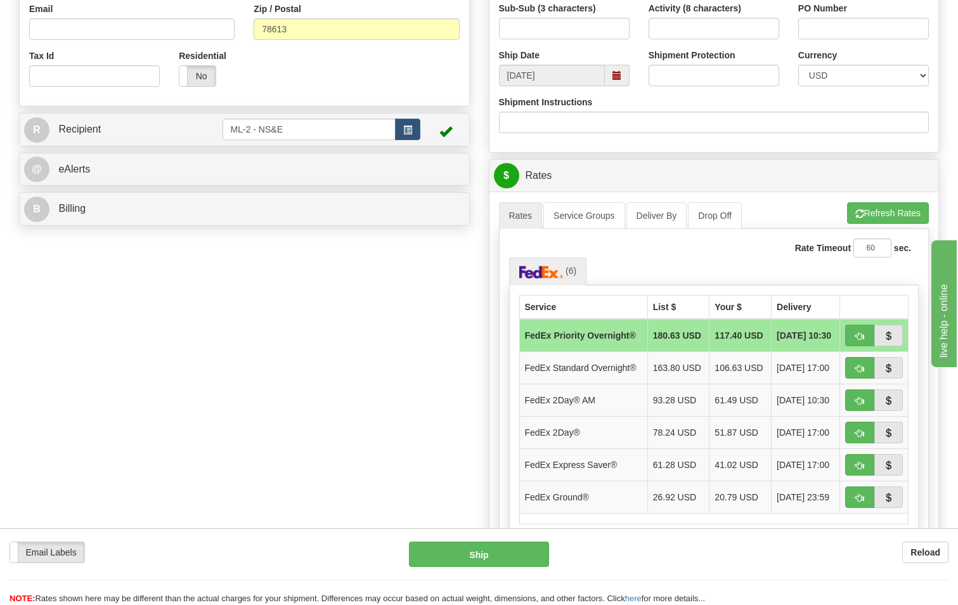
scroll to position [444, 0]
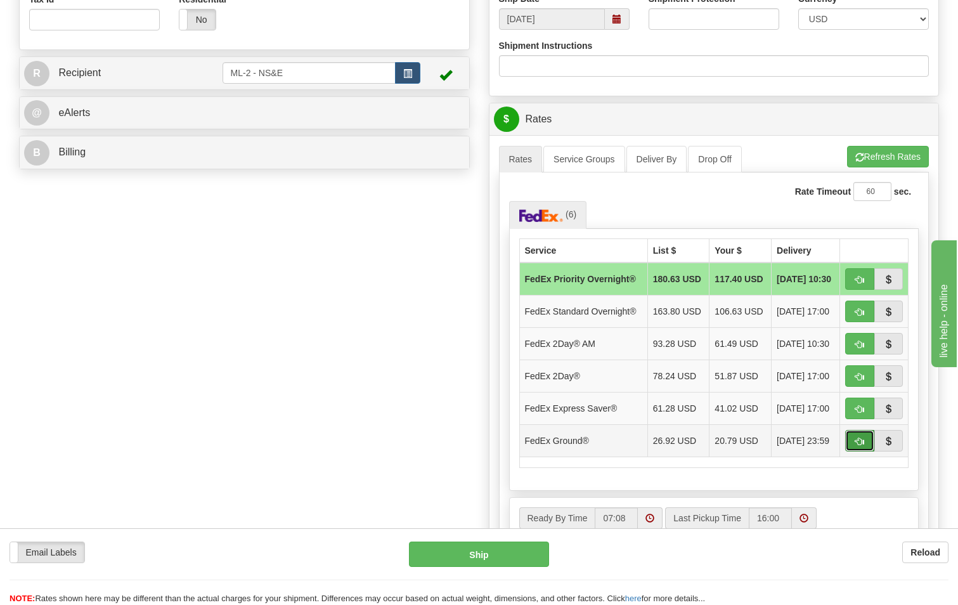
click at [861, 446] on span "button" at bounding box center [859, 441] width 9 height 8
type input "92"
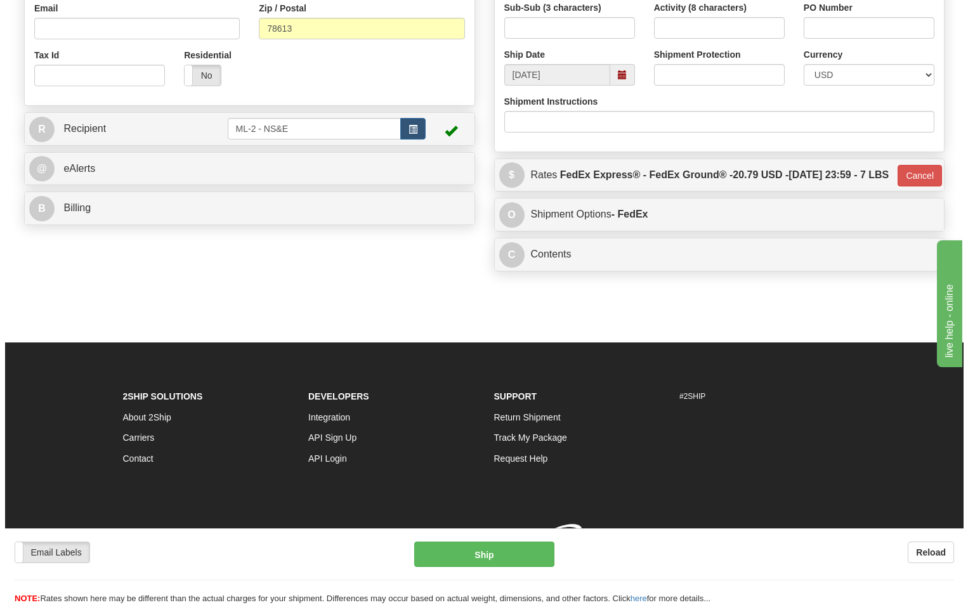
scroll to position [432, 0]
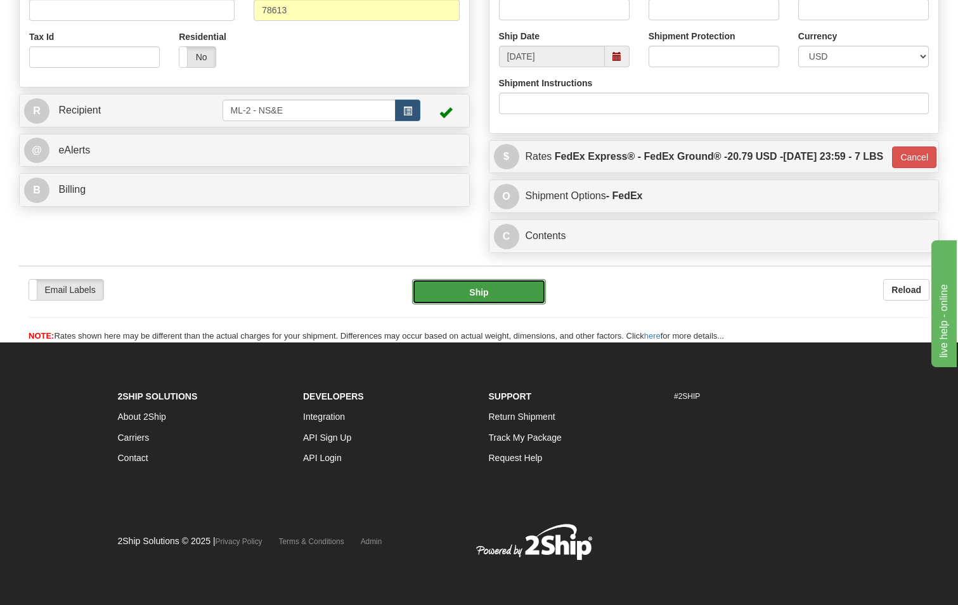
click at [485, 290] on button "Ship" at bounding box center [479, 291] width 134 height 25
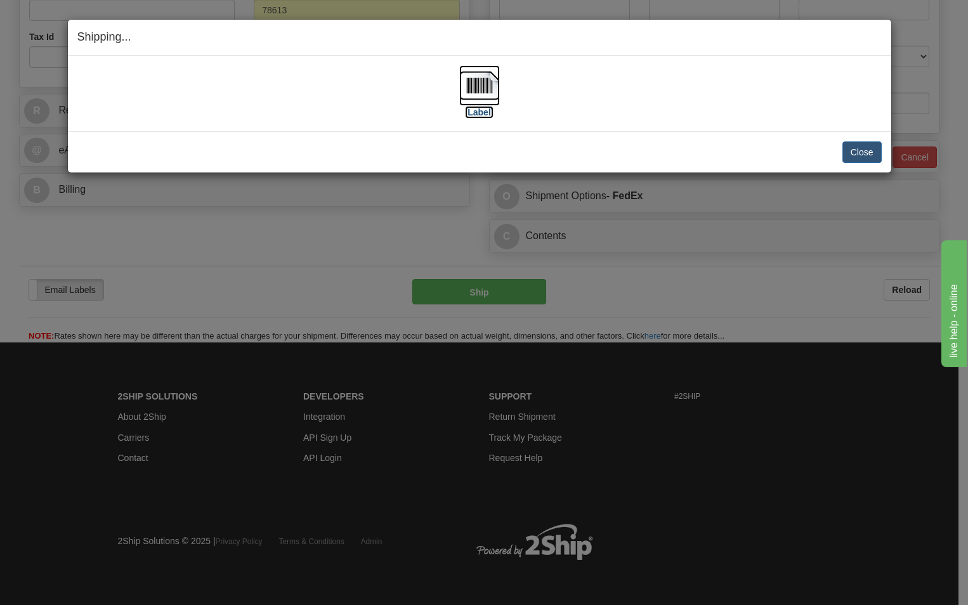
click at [480, 111] on label "[Label]" at bounding box center [479, 112] width 29 height 13
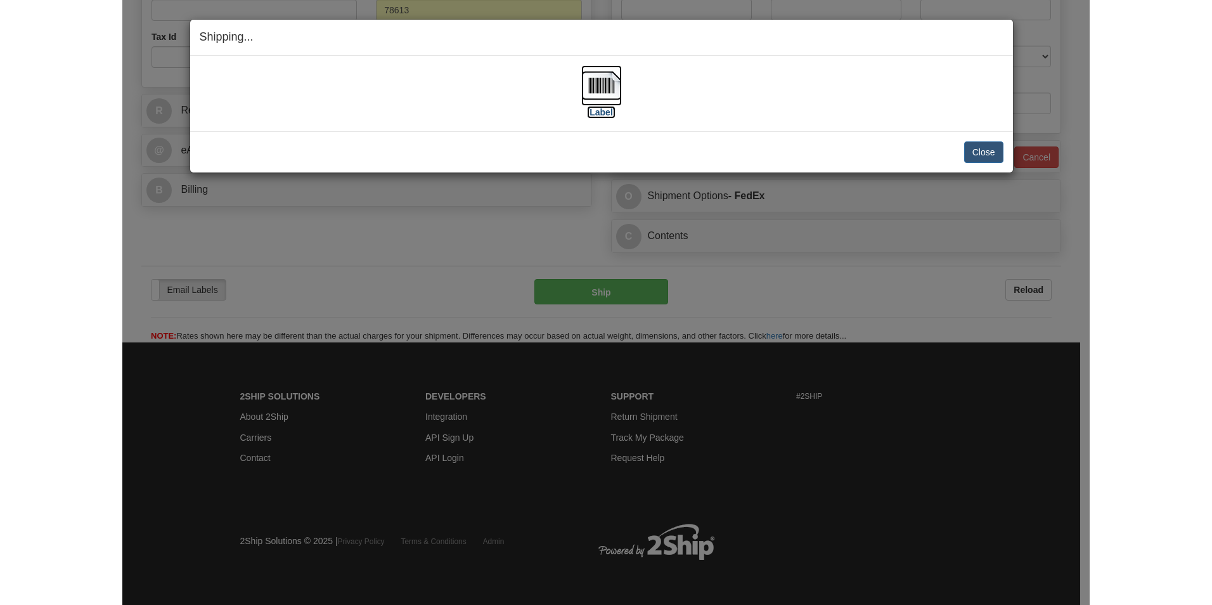
scroll to position [377, 0]
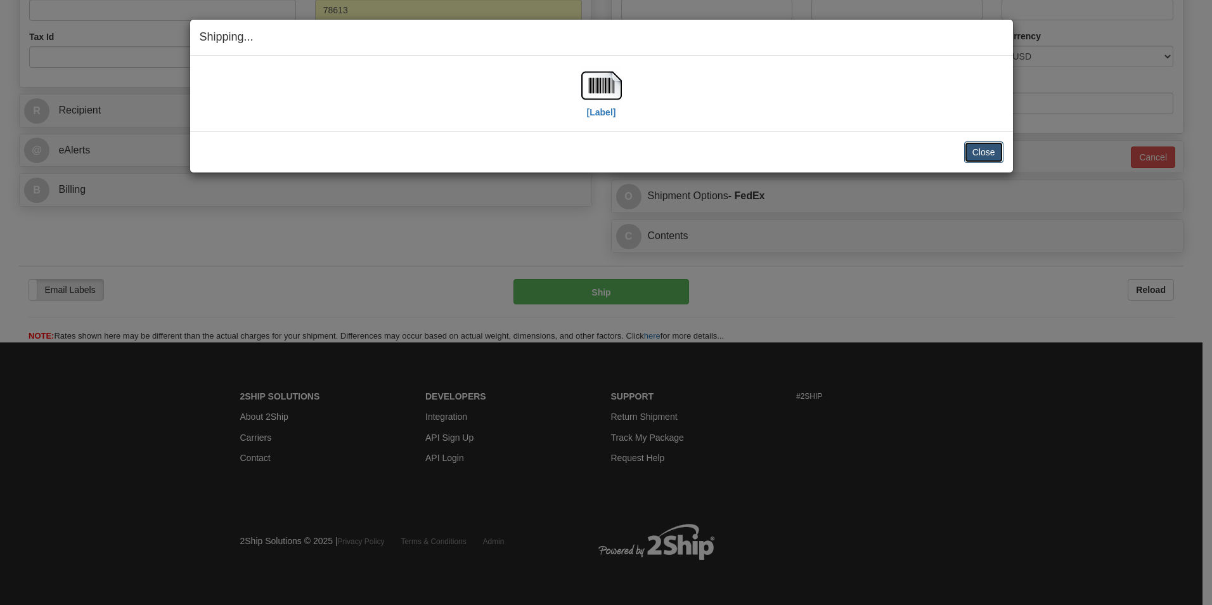
click at [957, 155] on button "Close" at bounding box center [983, 152] width 39 height 22
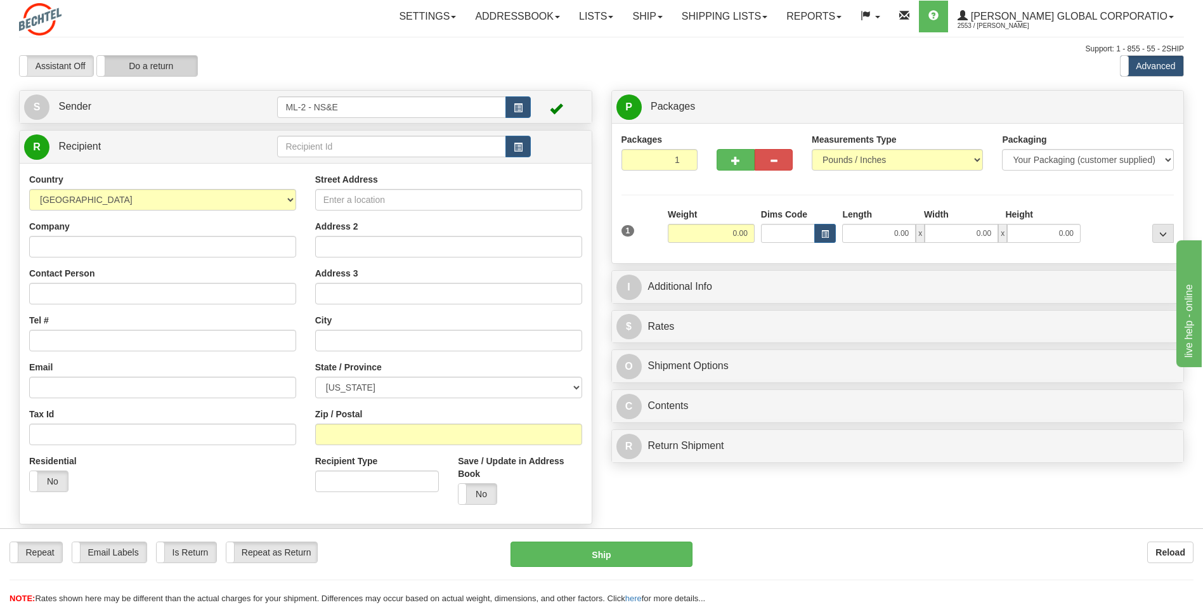
click at [159, 67] on label "Do a return" at bounding box center [147, 66] width 100 height 20
type input "ML-2 - NS&E"
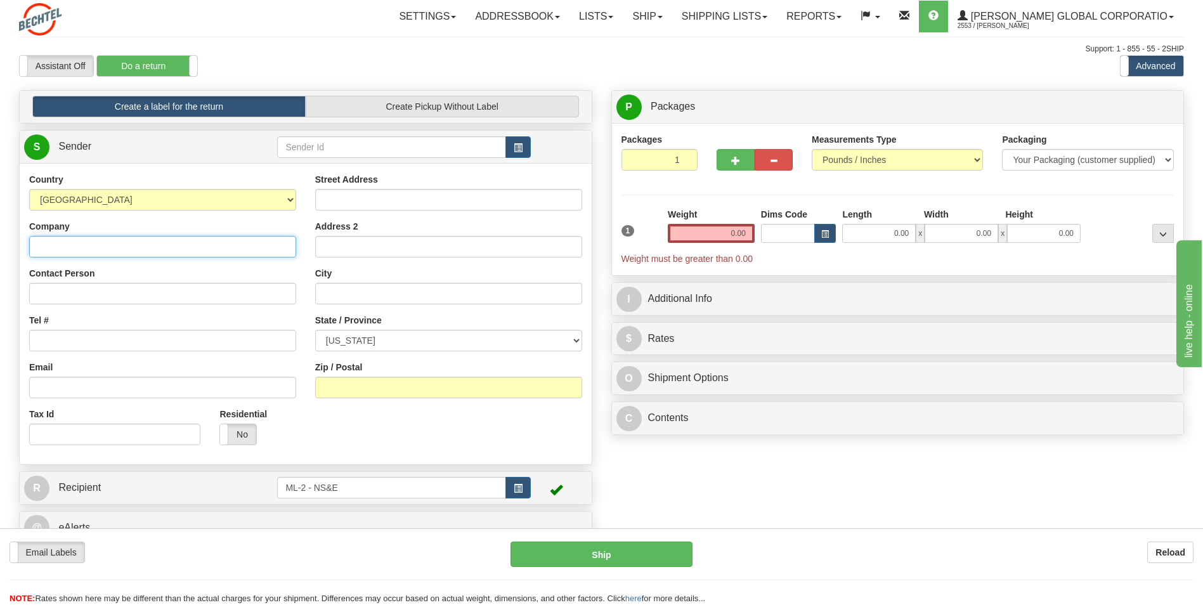
click at [77, 250] on input "Company" at bounding box center [162, 247] width 267 height 22
type input "[PERSON_NAME] National"
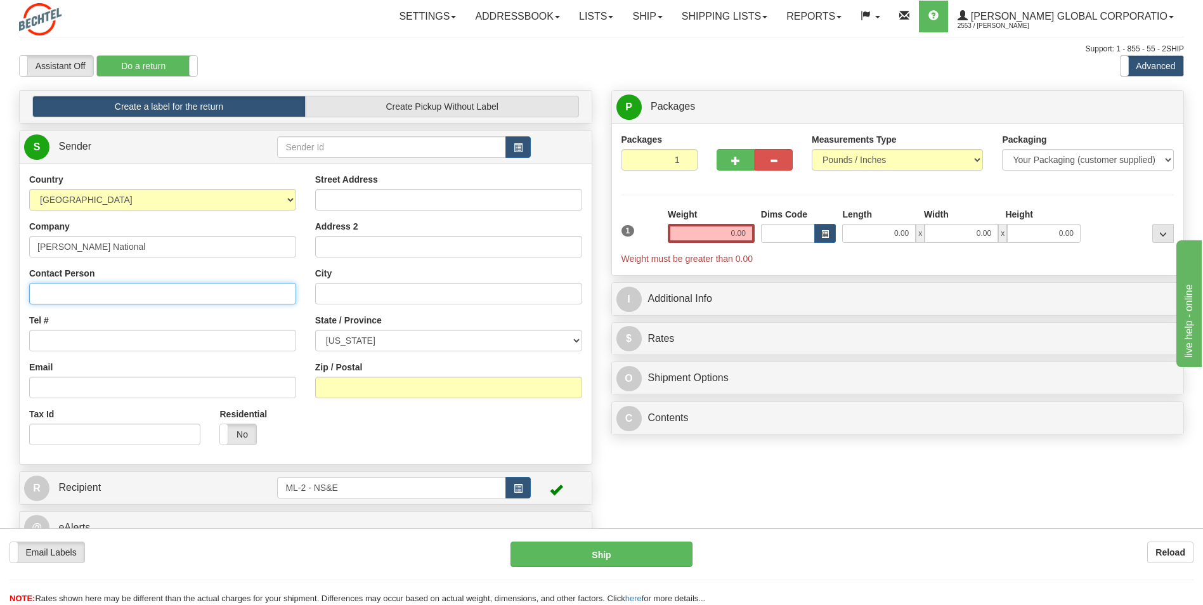
click at [41, 297] on input "Contact Person" at bounding box center [162, 294] width 267 height 22
type input "Sy Pham (IS&T)"
click at [55, 339] on input "Tel #" at bounding box center [162, 341] width 267 height 22
click at [62, 334] on input "Tel #" at bounding box center [162, 341] width 267 height 22
type input "713-498-2049"
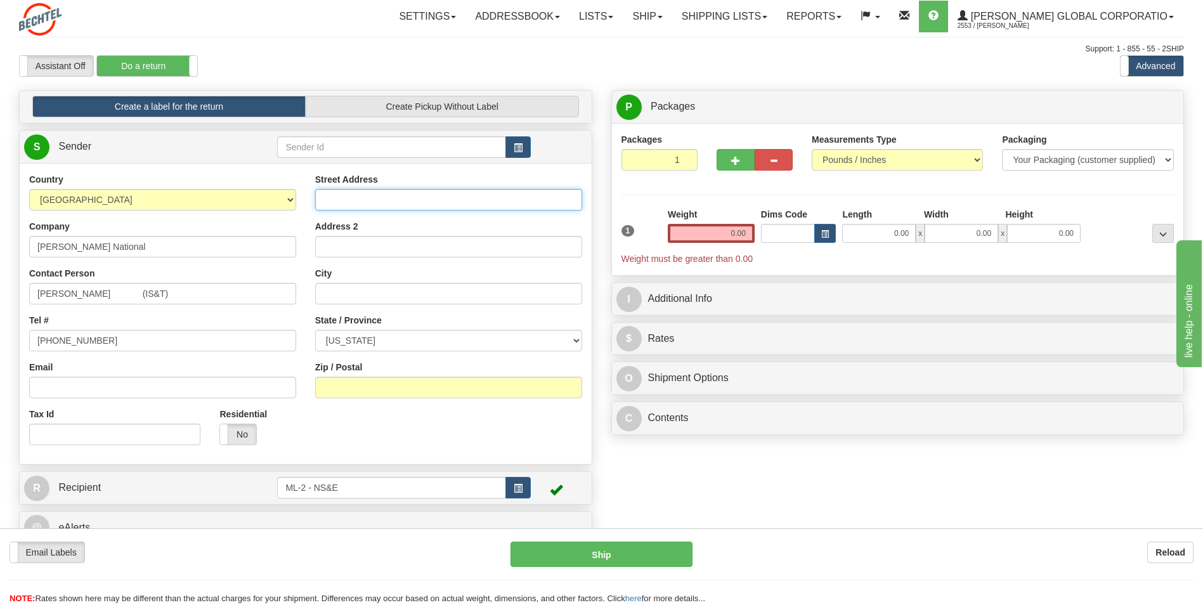
click at [335, 201] on input "Street Address" at bounding box center [448, 200] width 267 height 22
type input "3139 Markscott Dr"
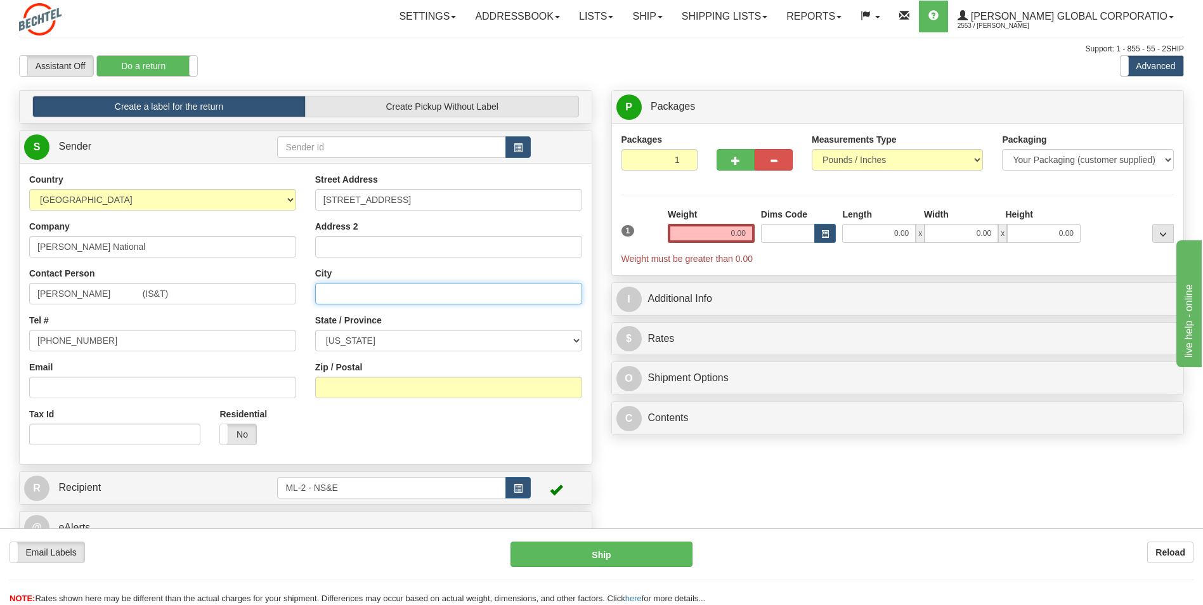
click at [400, 293] on input "City" at bounding box center [448, 294] width 267 height 22
type input "Houston"
click at [578, 342] on select "ALABAMA ALASKA ARIZONA ARKANSAS Armed Forces America Armed Forces Europe Armed …" at bounding box center [448, 341] width 267 height 22
select select "[GEOGRAPHIC_DATA]"
click at [315, 330] on select "ALABAMA ALASKA ARIZONA ARKANSAS Armed Forces America Armed Forces Europe Armed …" at bounding box center [448, 341] width 267 height 22
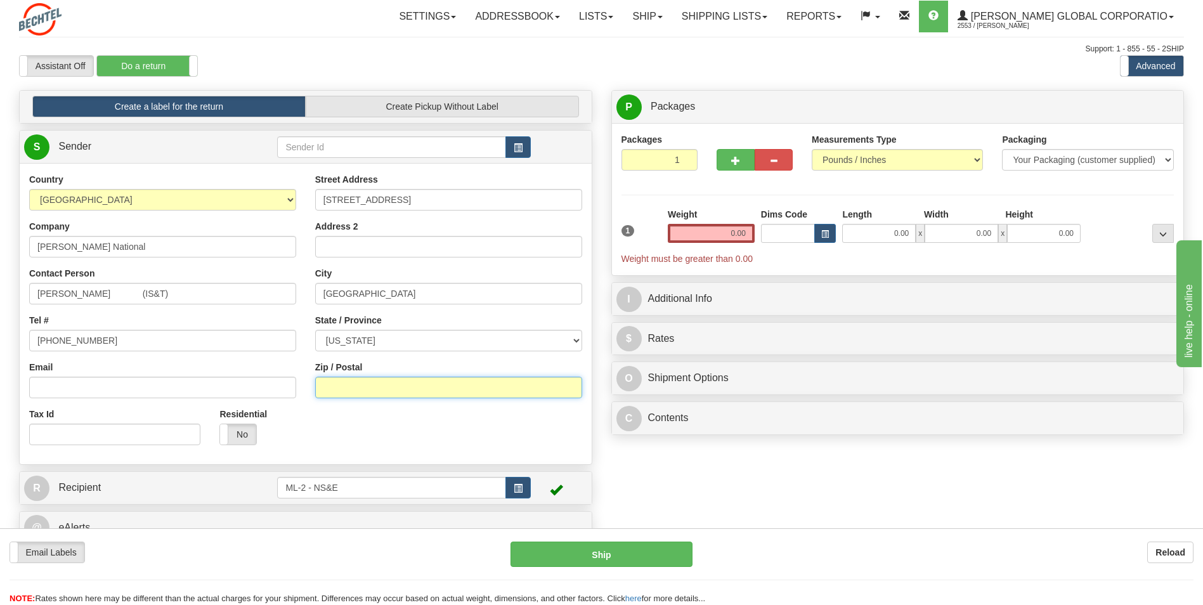
click at [385, 388] on input "Zip / Postal" at bounding box center [448, 388] width 267 height 22
click at [368, 389] on input "Zip / Postal" at bounding box center [448, 388] width 267 height 22
click at [329, 384] on input "Zip / Postal" at bounding box center [448, 388] width 267 height 22
type input "2"
type input "77082"
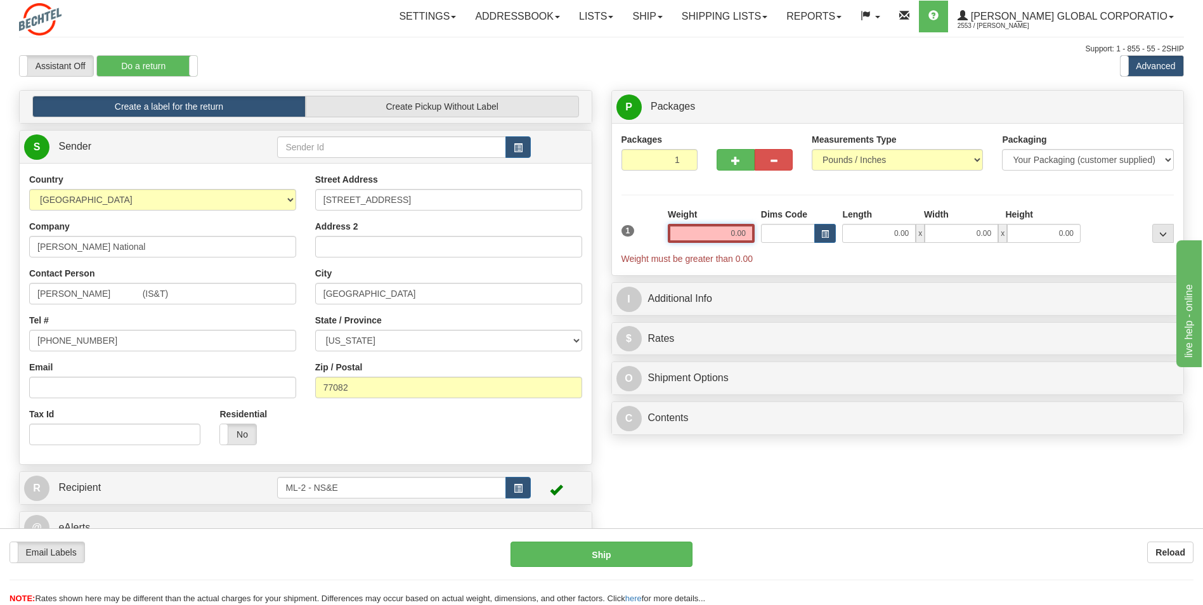
click at [749, 229] on input "0.00" at bounding box center [711, 233] width 87 height 19
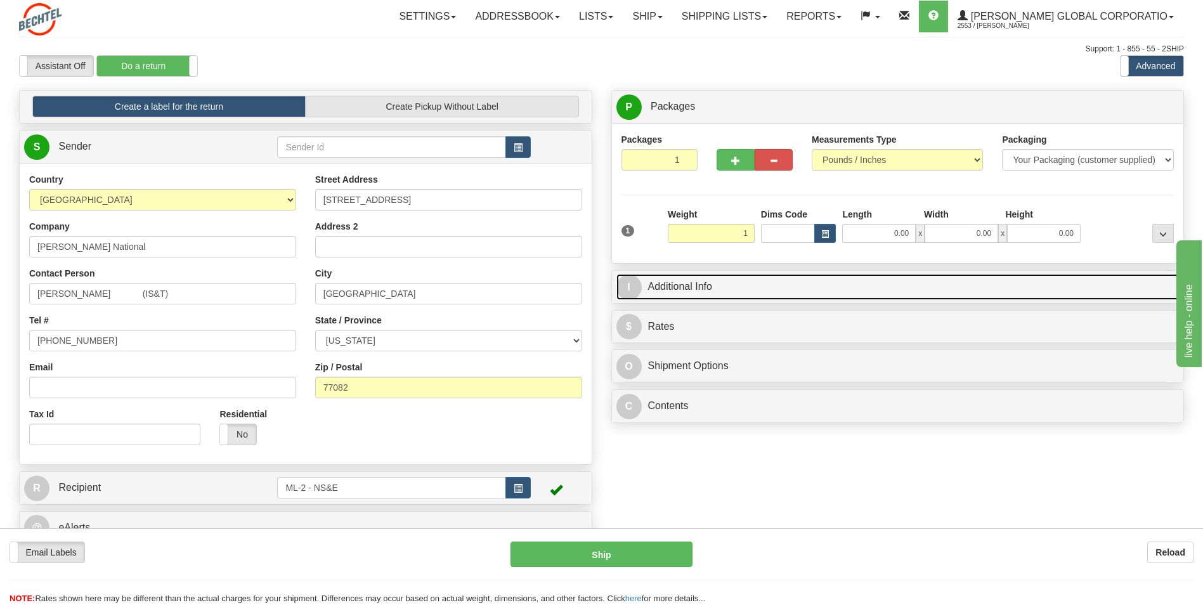
type input "1.00"
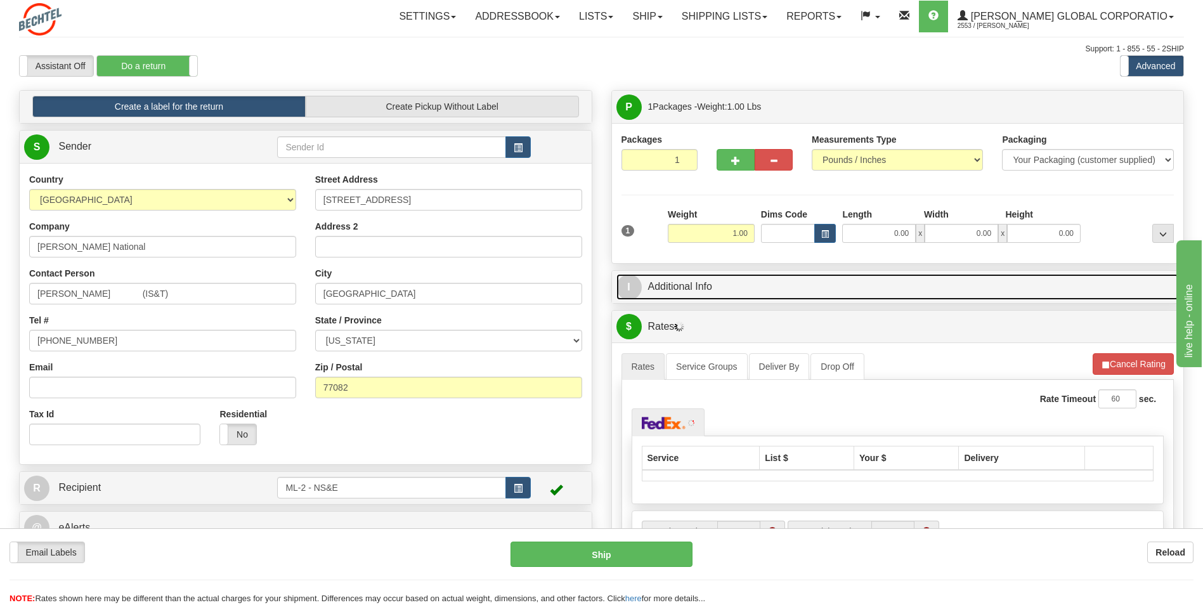
click at [687, 282] on link "I Additional Info" at bounding box center [897, 287] width 563 height 26
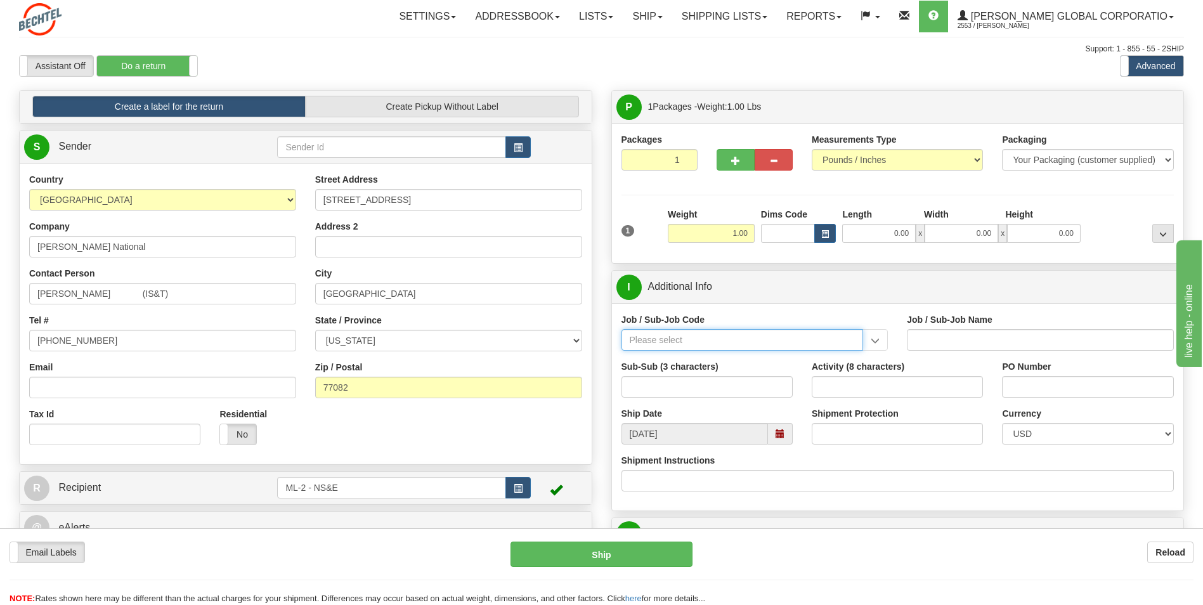
click at [706, 337] on input "Job / Sub-Job Code" at bounding box center [742, 340] width 242 height 22
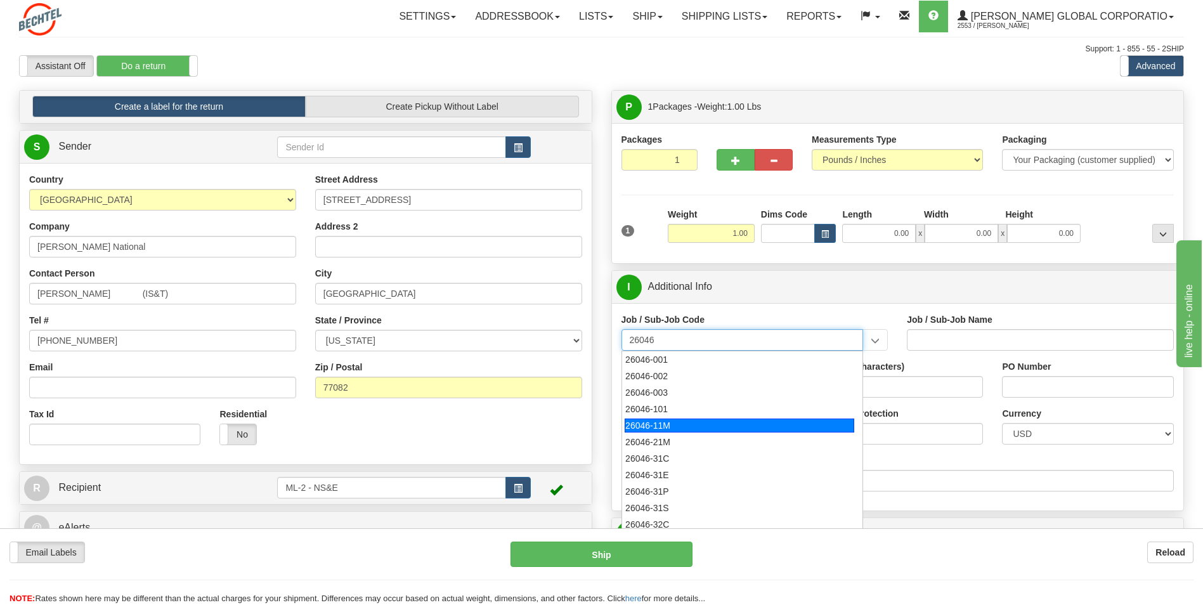
click at [659, 423] on div "26046-11M" at bounding box center [740, 425] width 230 height 14
type input "26046-11M"
type input "MOBILE LAUNCHER 2 - PROJECT MANAGEMENT"
type input "26046-11M"
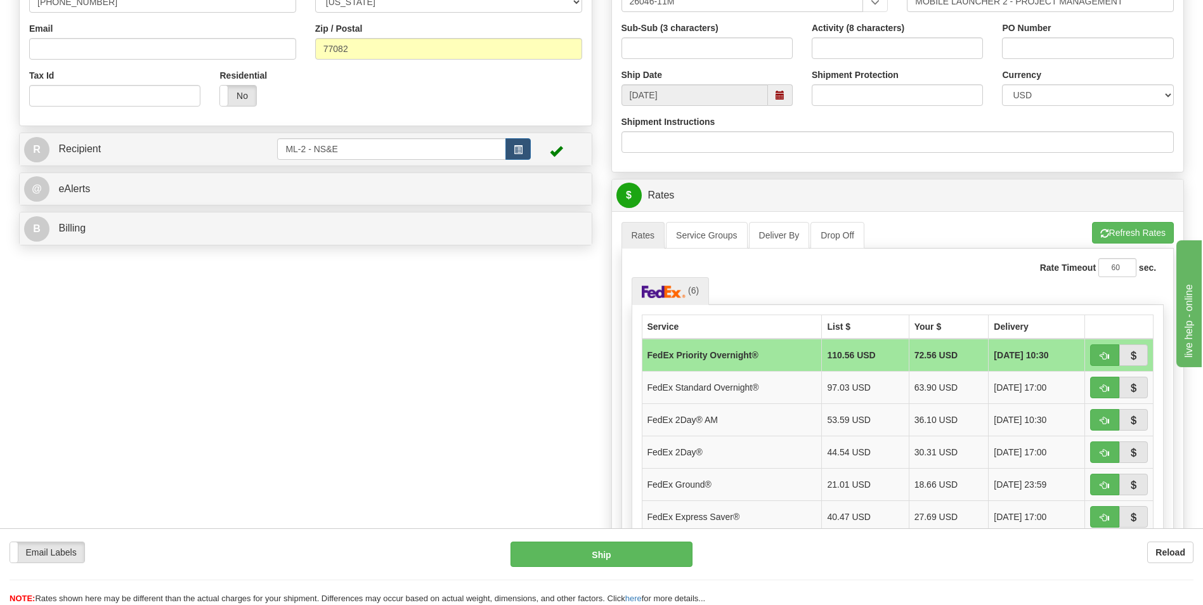
scroll to position [380, 0]
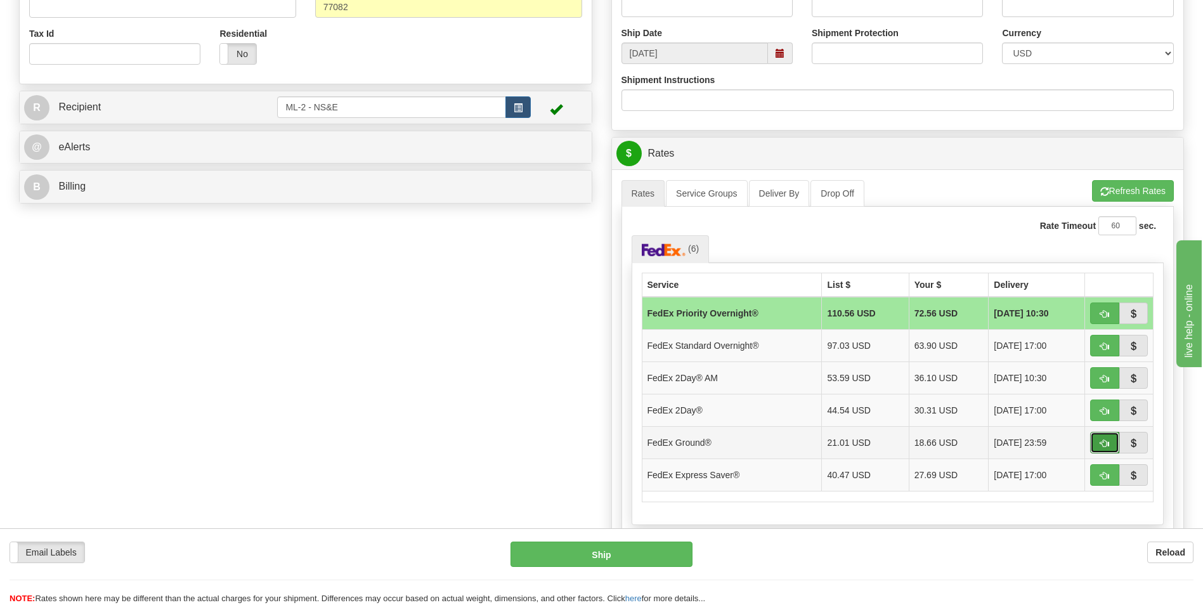
click at [1113, 440] on button "button" at bounding box center [1104, 443] width 29 height 22
type input "92"
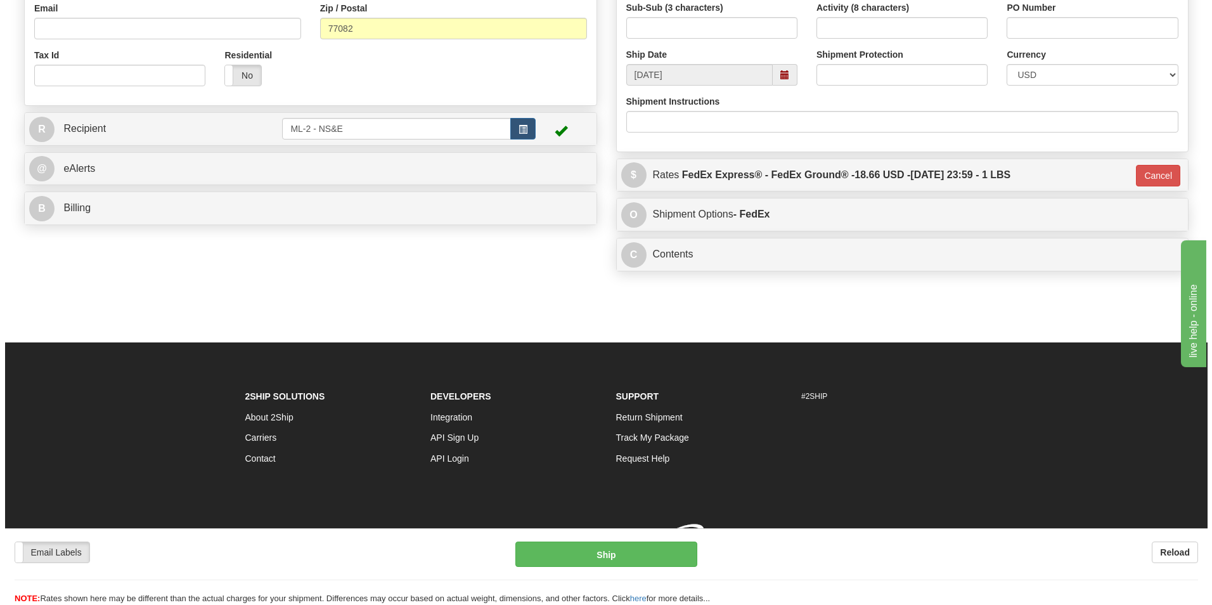
scroll to position [375, 0]
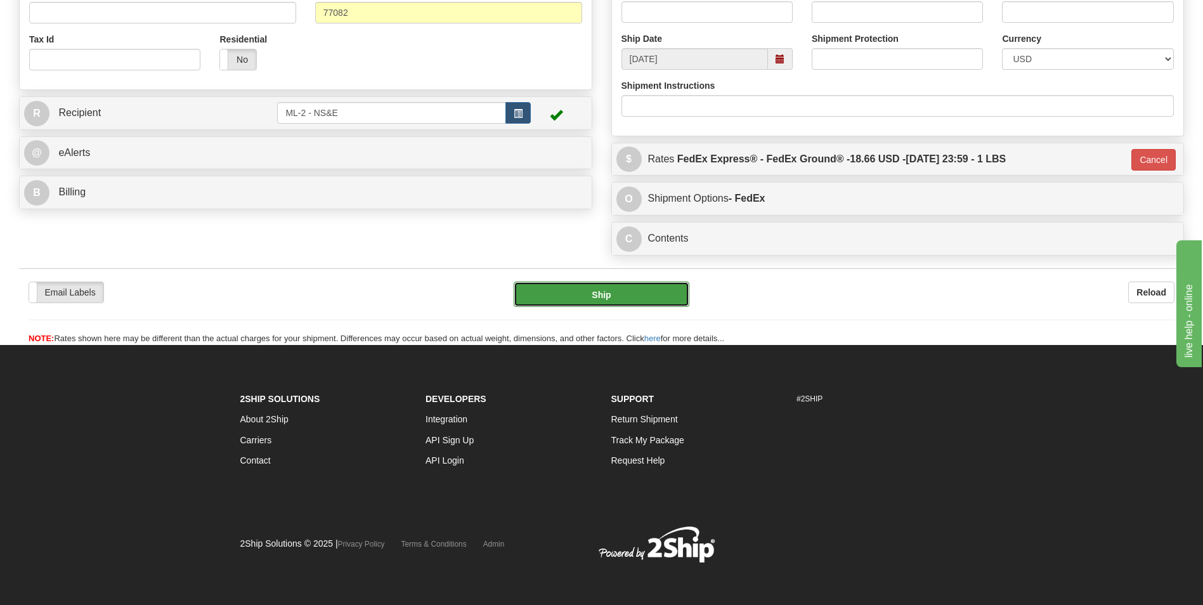
click at [613, 295] on button "Ship" at bounding box center [601, 294] width 175 height 25
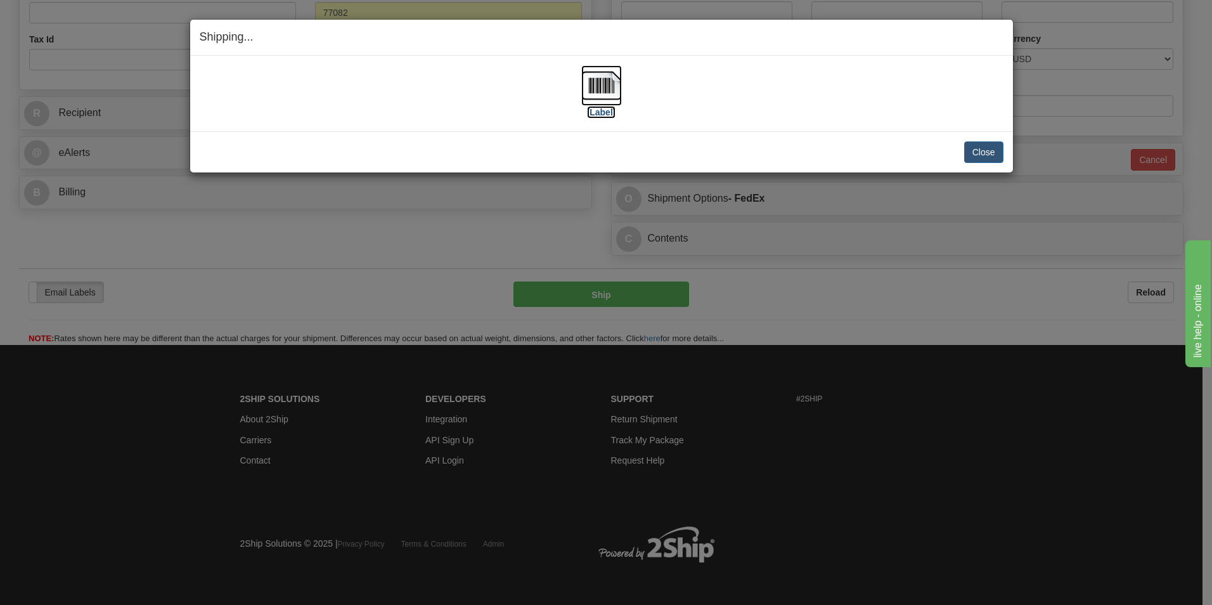
click at [608, 114] on label "[Label]" at bounding box center [601, 112] width 29 height 13
click at [988, 152] on button "Close" at bounding box center [983, 152] width 39 height 22
